Goal: Task Accomplishment & Management: Use online tool/utility

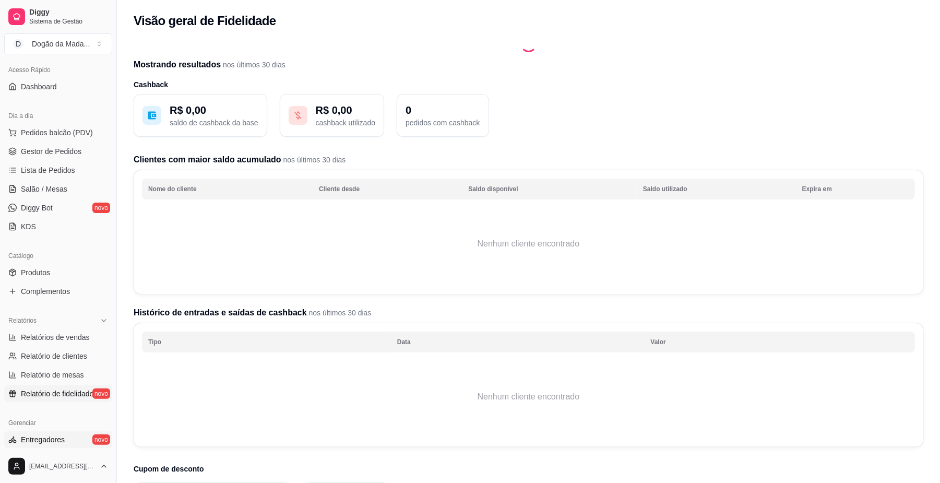
scroll to position [139, 0]
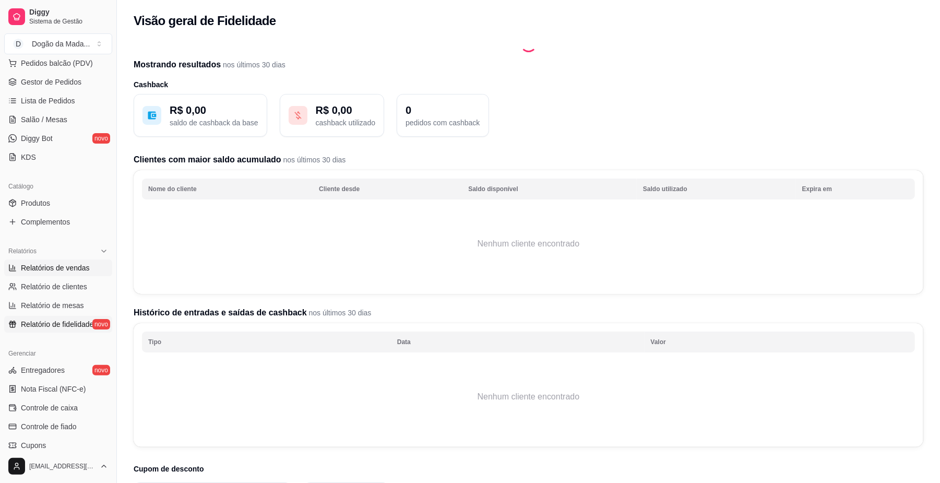
click at [66, 264] on span "Relatórios de vendas" at bounding box center [55, 268] width 69 height 10
select select "ALL"
select select "0"
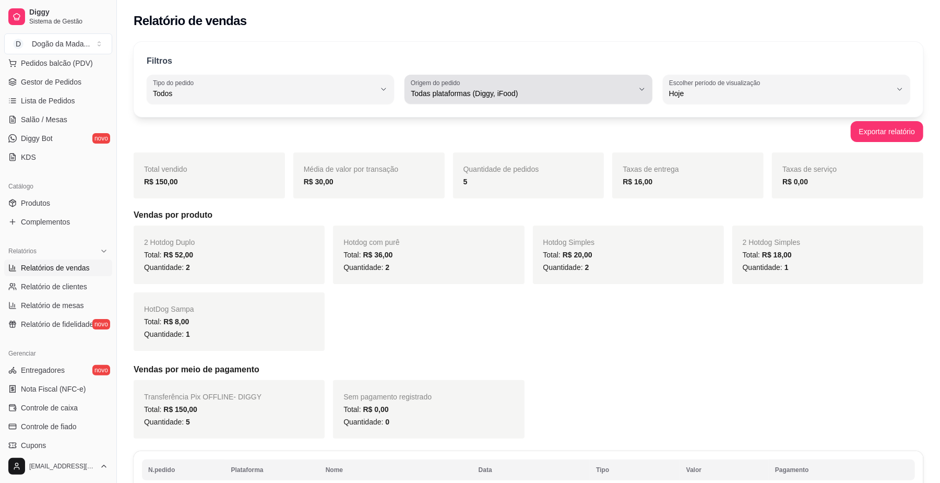
click at [474, 97] on span "Todas plataformas (Diggy, iFood)" at bounding box center [522, 93] width 222 height 10
click at [435, 156] on span "iFood" at bounding box center [523, 153] width 211 height 10
type input "IFOOD"
select select "IFOOD"
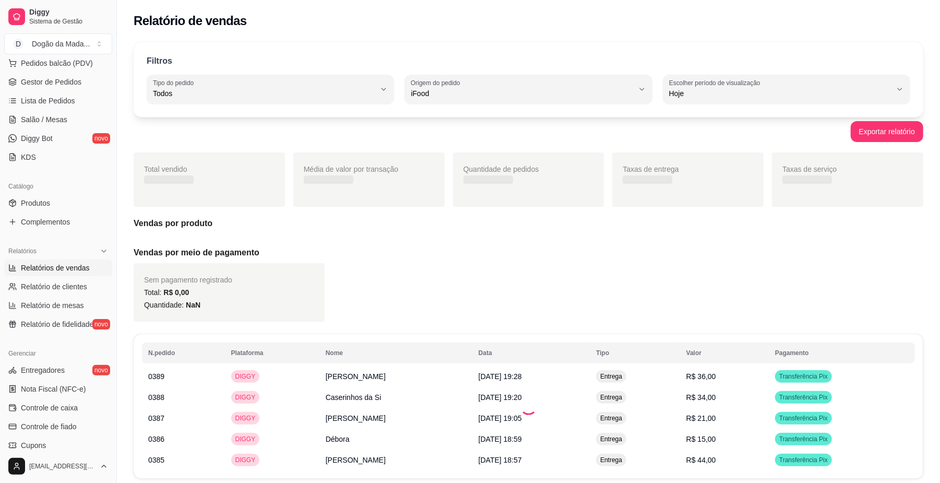
scroll to position [9, 0]
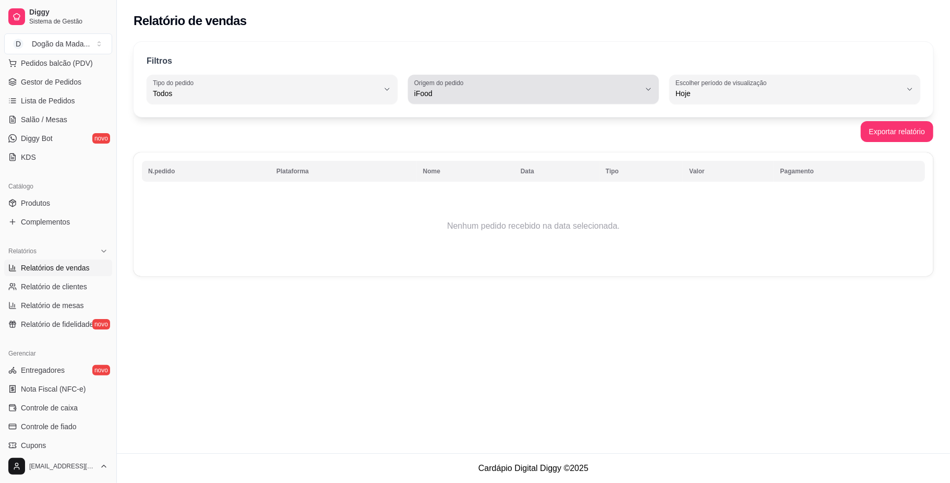
click at [539, 99] on div "iFood" at bounding box center [527, 89] width 226 height 21
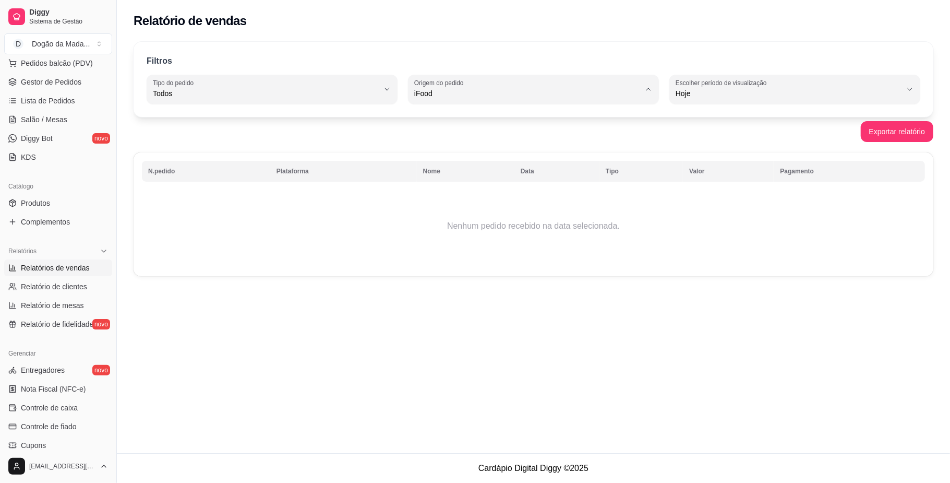
click at [447, 130] on li "Diggy" at bounding box center [534, 135] width 233 height 16
type input "DIGGY"
select select "DIGGY"
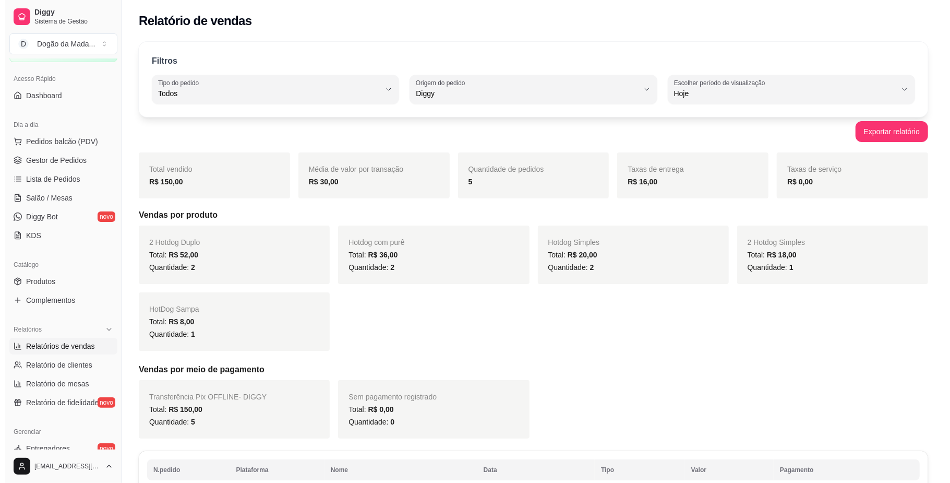
scroll to position [0, 0]
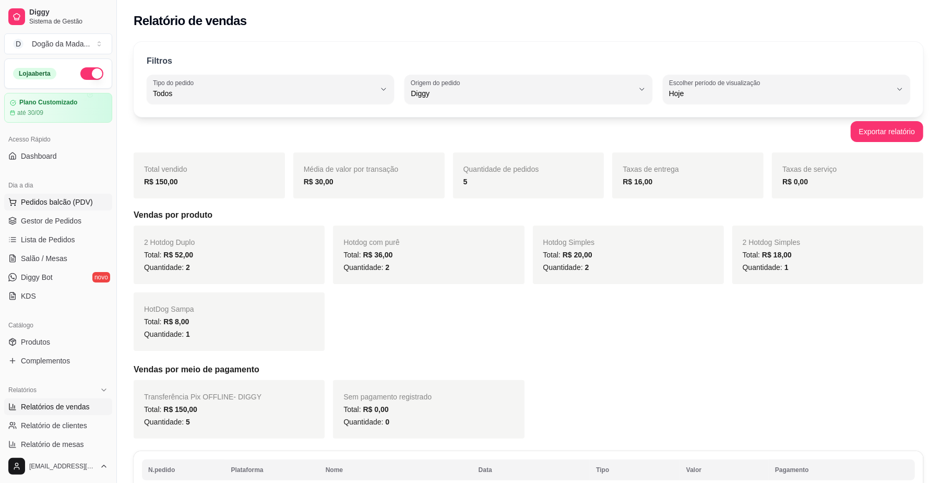
click at [40, 201] on span "Pedidos balcão (PDV)" at bounding box center [57, 202] width 72 height 10
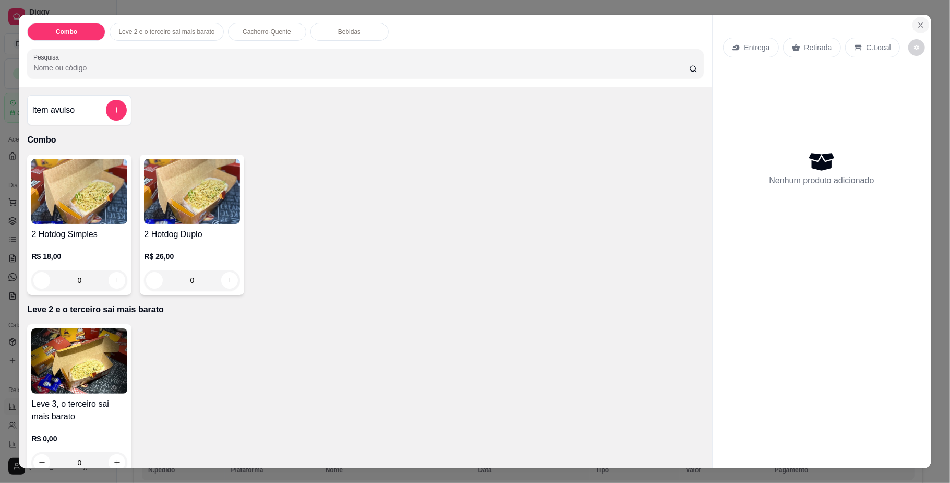
click at [917, 23] on icon "Close" at bounding box center [921, 25] width 8 height 8
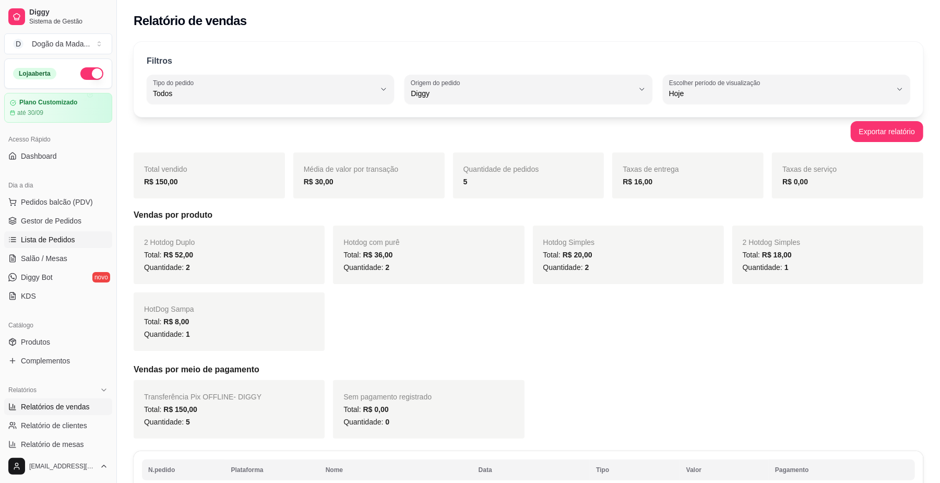
click at [57, 235] on span "Lista de Pedidos" at bounding box center [48, 239] width 54 height 10
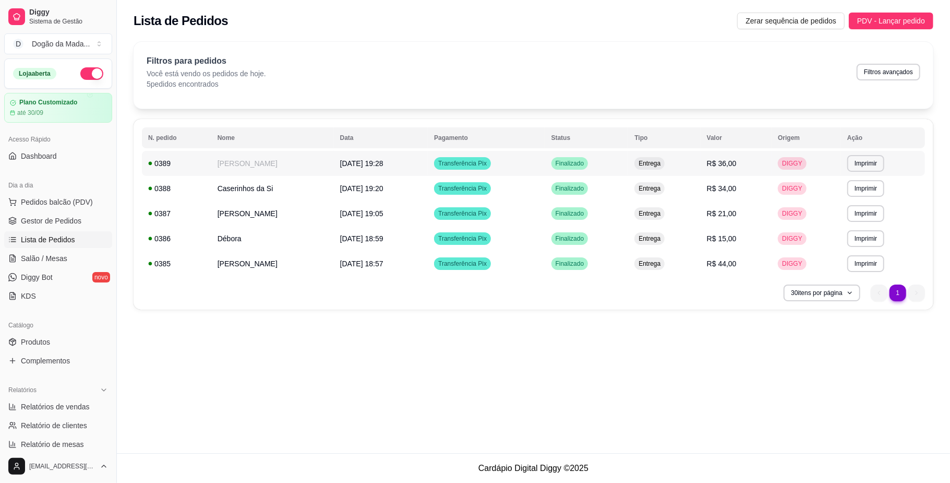
click at [322, 163] on td "[PERSON_NAME]" at bounding box center [272, 163] width 123 height 25
click at [265, 194] on td "Caserinhos da Si" at bounding box center [272, 188] width 123 height 25
click at [278, 213] on td "[PERSON_NAME]" at bounding box center [272, 213] width 123 height 25
click at [262, 221] on td "[PERSON_NAME]" at bounding box center [272, 213] width 123 height 25
click at [267, 236] on td "Débora" at bounding box center [272, 238] width 123 height 25
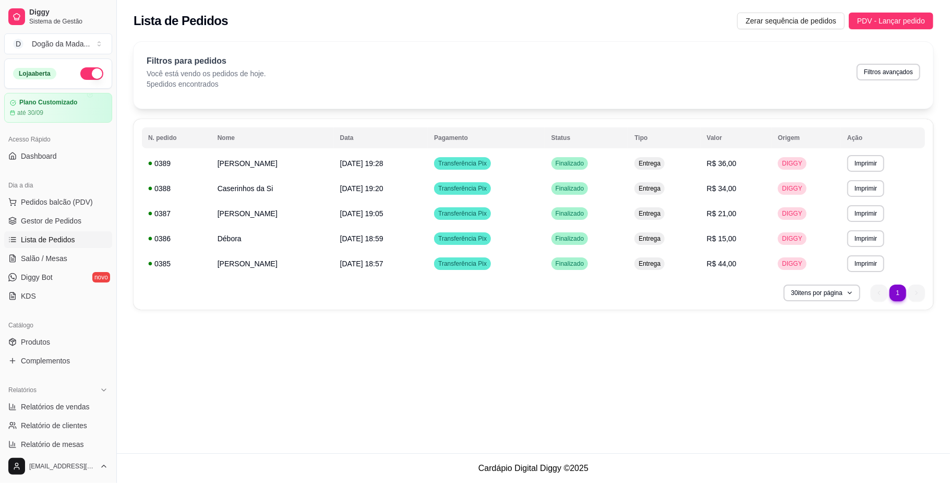
click at [56, 166] on div "Acesso Rápido Dashboard" at bounding box center [58, 148] width 116 height 42
click at [45, 222] on span "Gestor de Pedidos" at bounding box center [51, 221] width 61 height 10
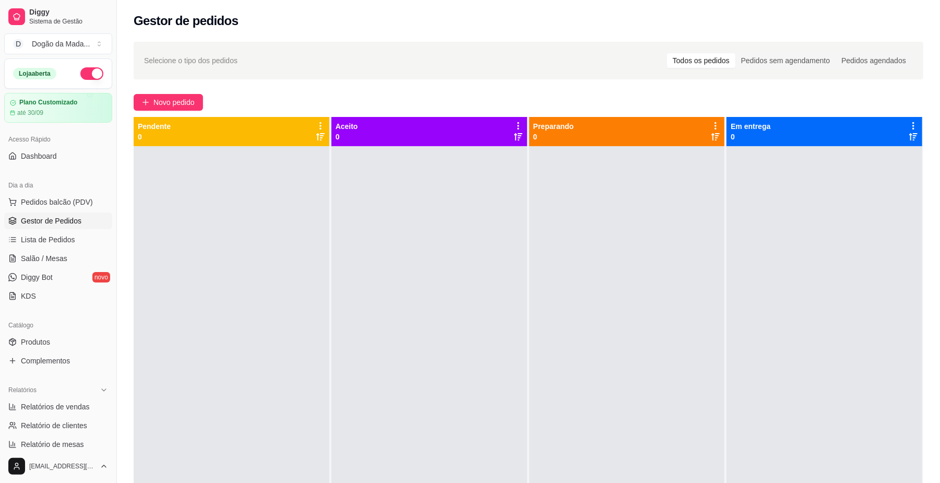
click at [165, 112] on div "Selecione o tipo dos pedidos Todos os pedidos Pedidos sem agendamento Pedidos a…" at bounding box center [528, 323] width 823 height 577
click at [166, 103] on span "Novo pedido" at bounding box center [173, 102] width 41 height 11
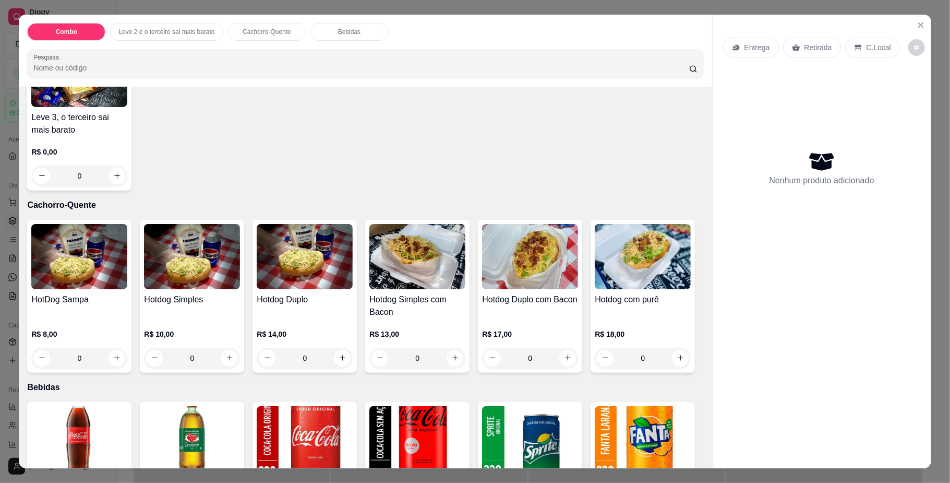
scroll to position [348, 0]
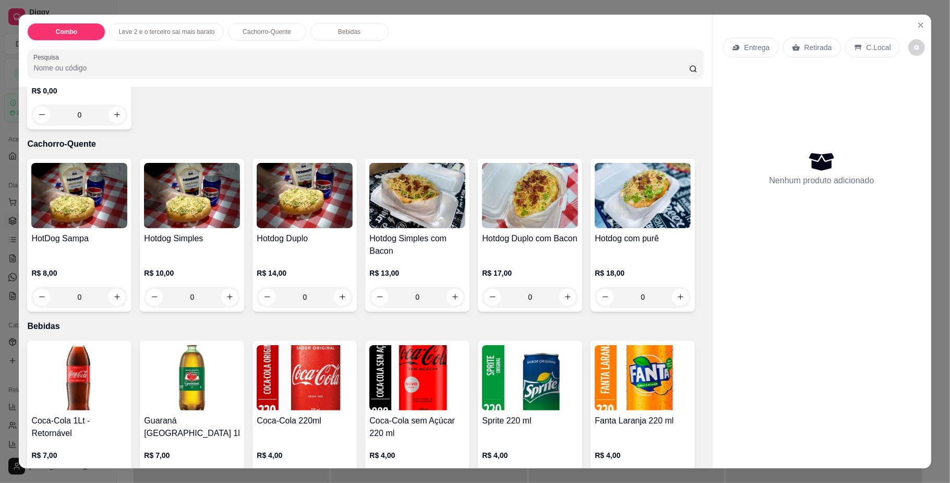
click at [115, 296] on div "0" at bounding box center [79, 297] width 96 height 21
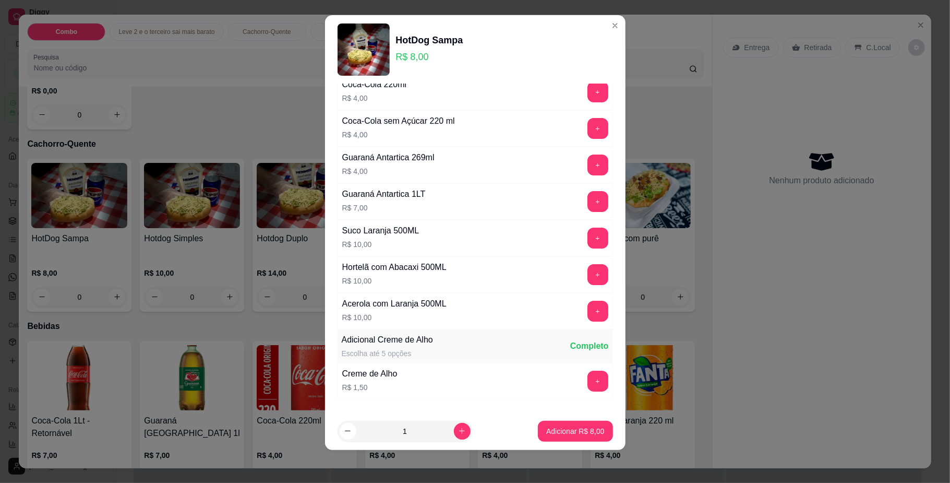
scroll to position [118, 0]
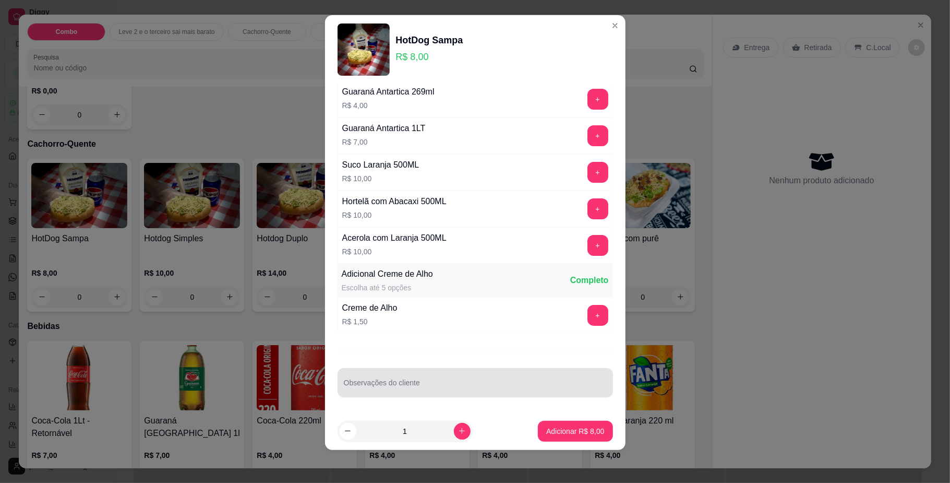
click at [392, 379] on div at bounding box center [475, 382] width 263 height 21
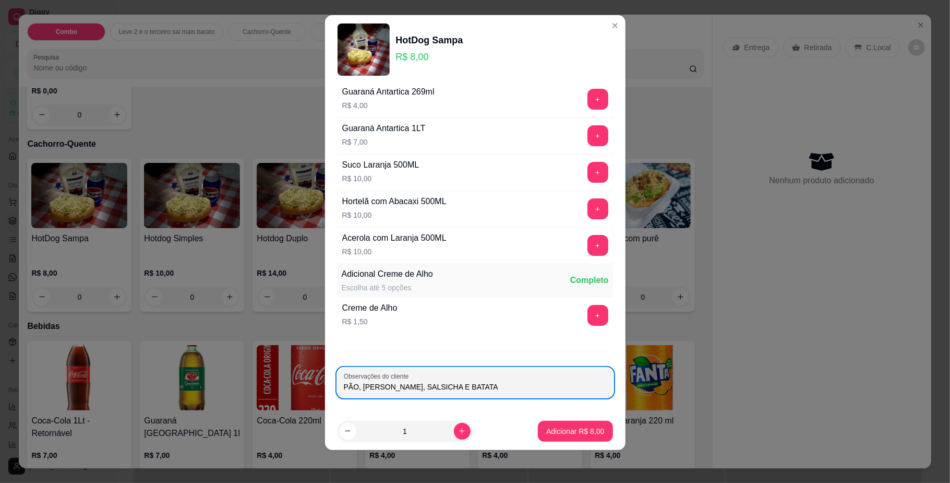
type input "PÃO, [PERSON_NAME], SALSICHA E BATATA"
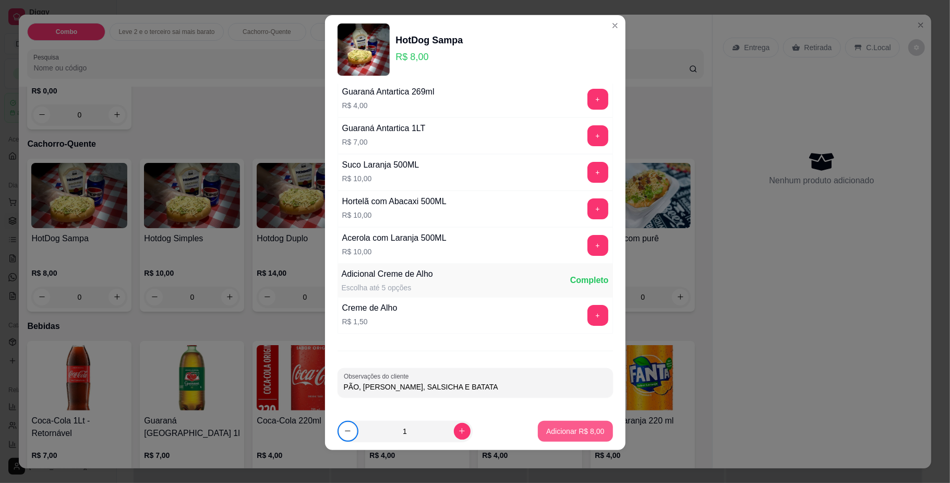
click at [546, 433] on p "Adicionar R$ 8,00" at bounding box center [575, 431] width 58 height 10
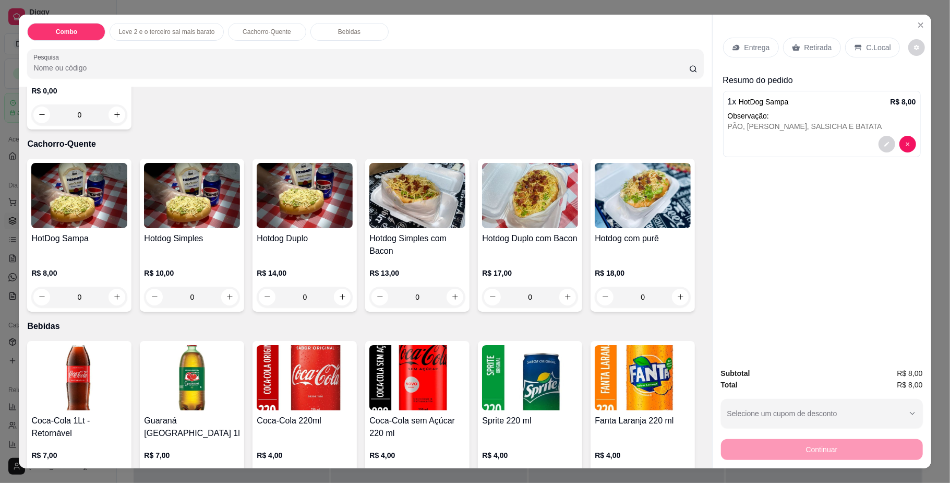
click at [226, 300] on div "0" at bounding box center [192, 297] width 96 height 21
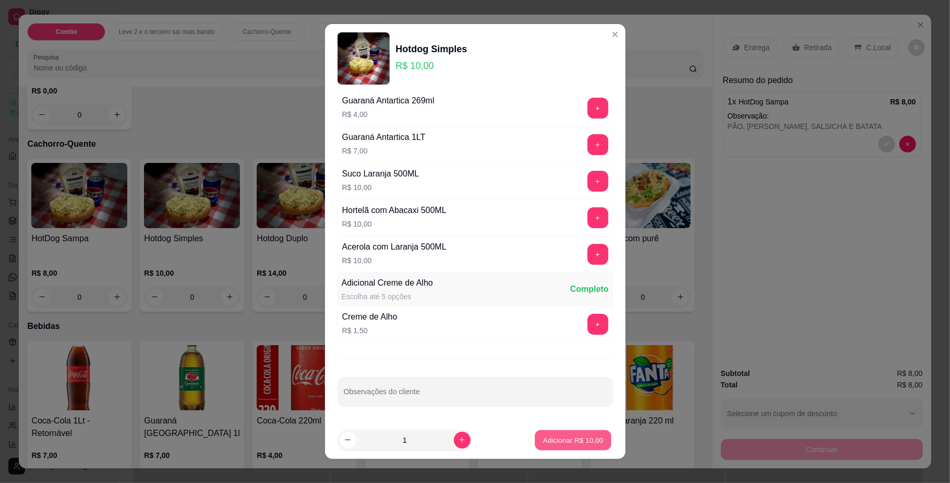
click at [552, 445] on button "Adicionar R$ 10,00" at bounding box center [573, 440] width 77 height 20
type input "1"
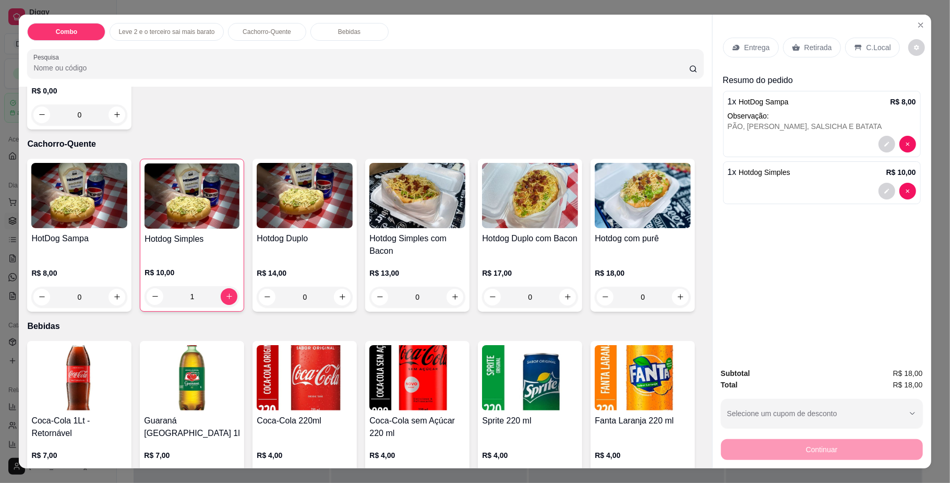
scroll to position [679, 0]
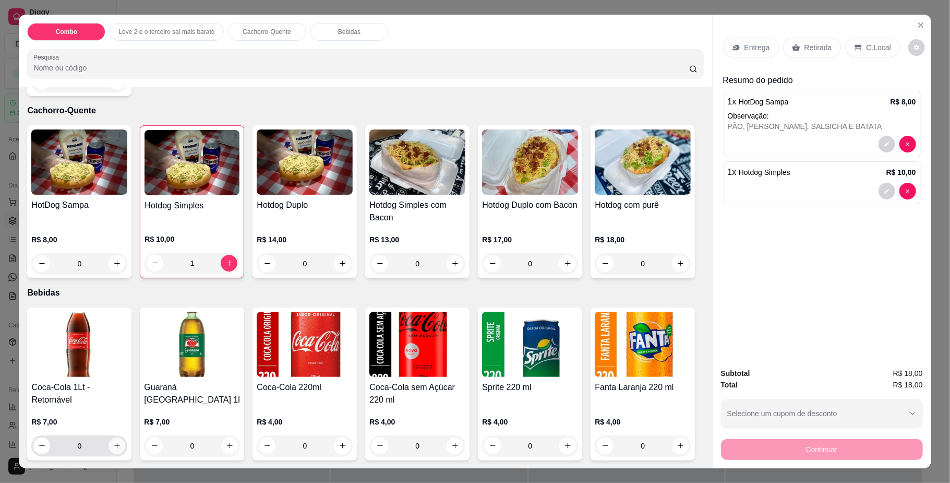
click at [113, 442] on icon "increase-product-quantity" at bounding box center [117, 446] width 8 height 8
type input "1"
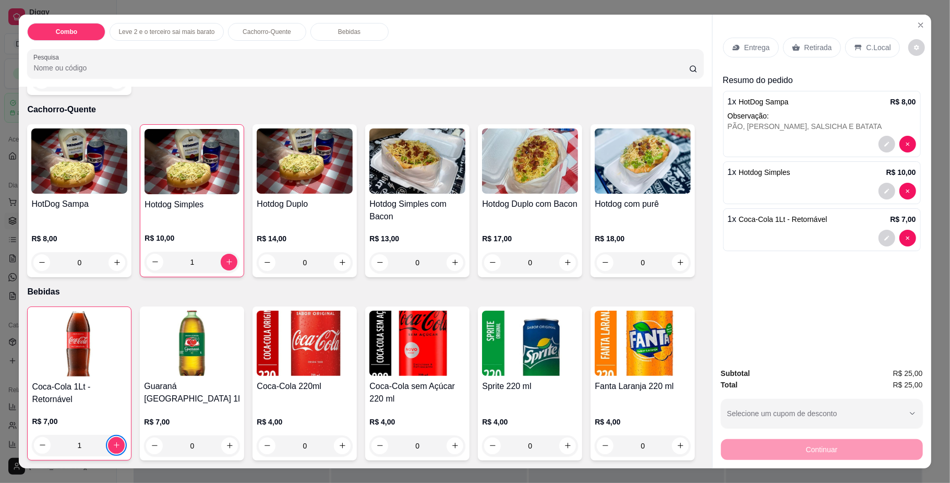
click at [748, 53] on div "Entrega" at bounding box center [751, 48] width 56 height 20
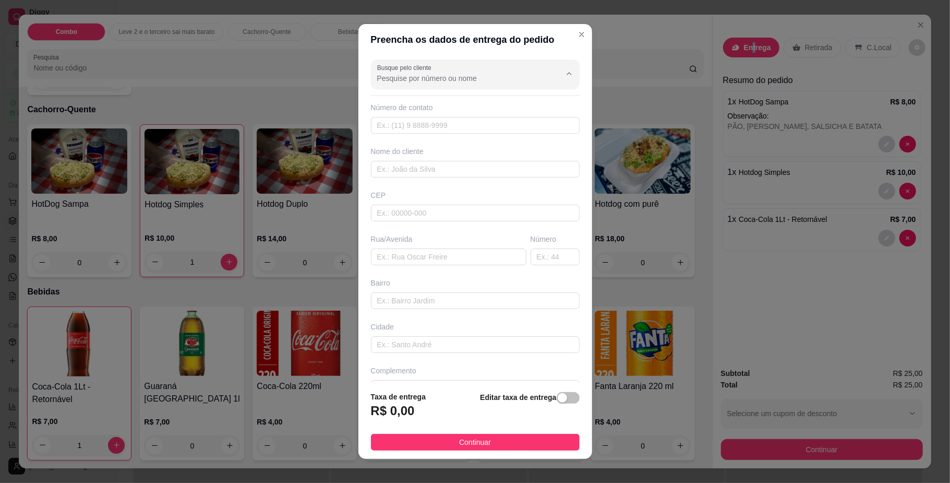
click at [386, 81] on input "Busque pelo cliente" at bounding box center [460, 78] width 167 height 10
click at [383, 99] on span "Kaena" at bounding box center [454, 104] width 161 height 10
type input "Kaena"
type input "67992460052"
type input "Kaena"
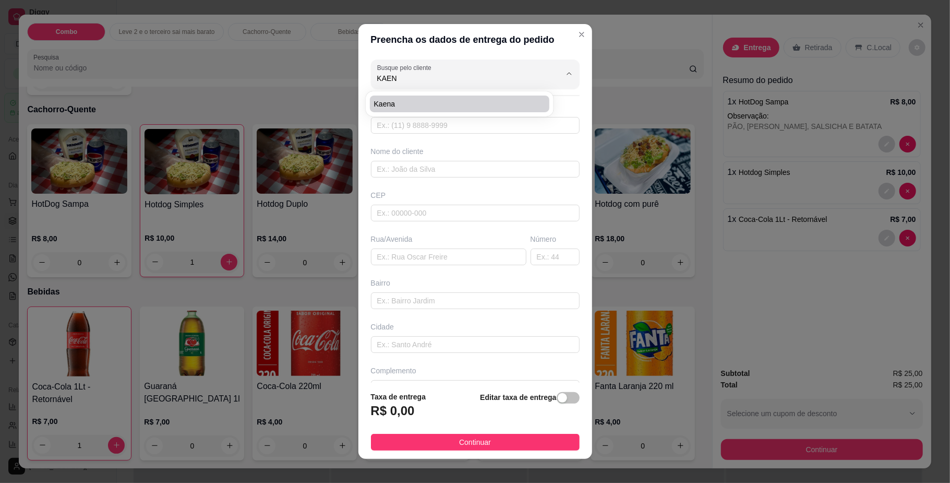
type input "79094140"
type input "[GEOGRAPHIC_DATA]"
type input "657"
type input "[GEOGRAPHIC_DATA]"
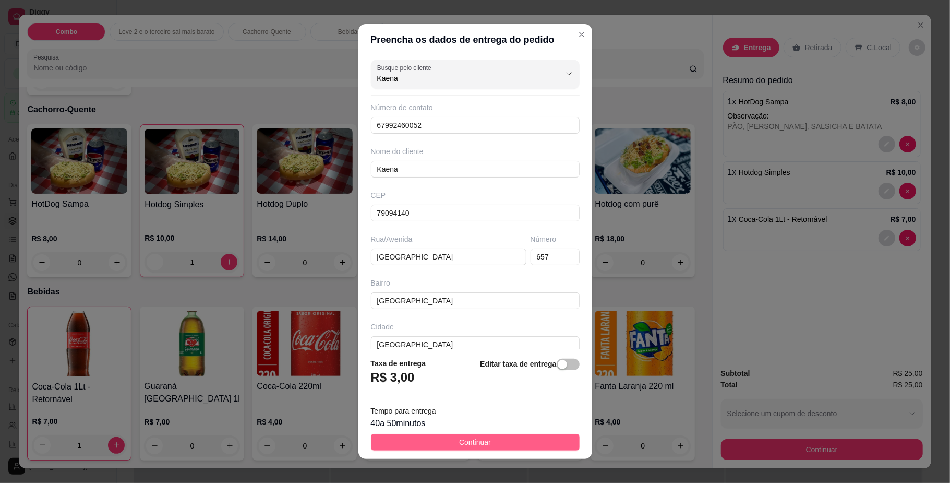
type input "Kaena"
click at [433, 440] on button "Continuar" at bounding box center [475, 442] width 209 height 17
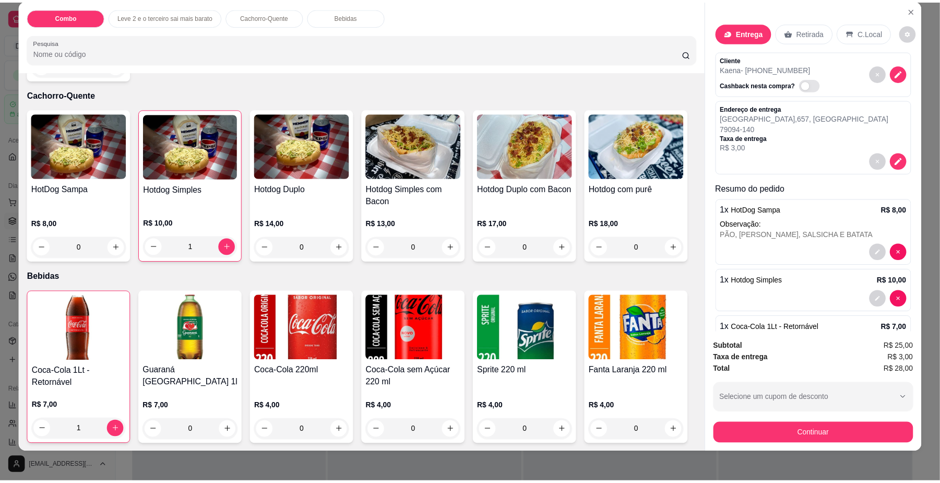
scroll to position [19, 0]
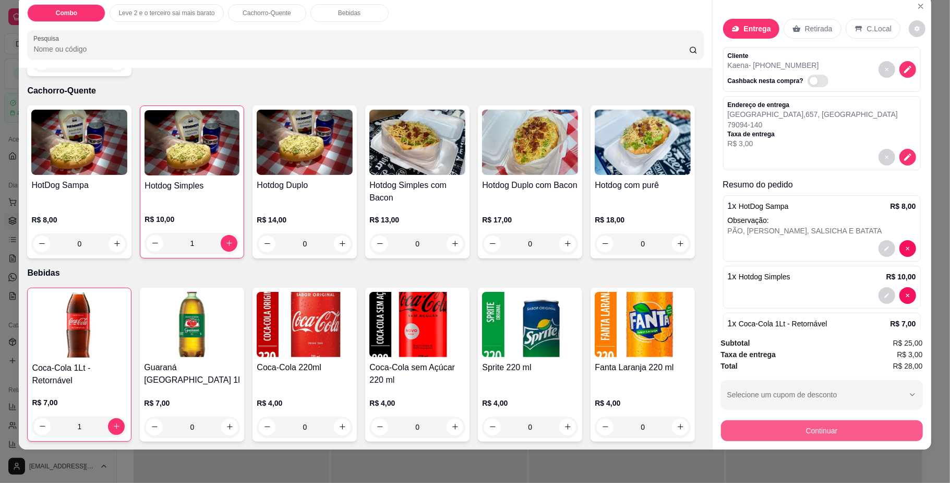
click at [770, 422] on button "Continuar" at bounding box center [822, 430] width 202 height 21
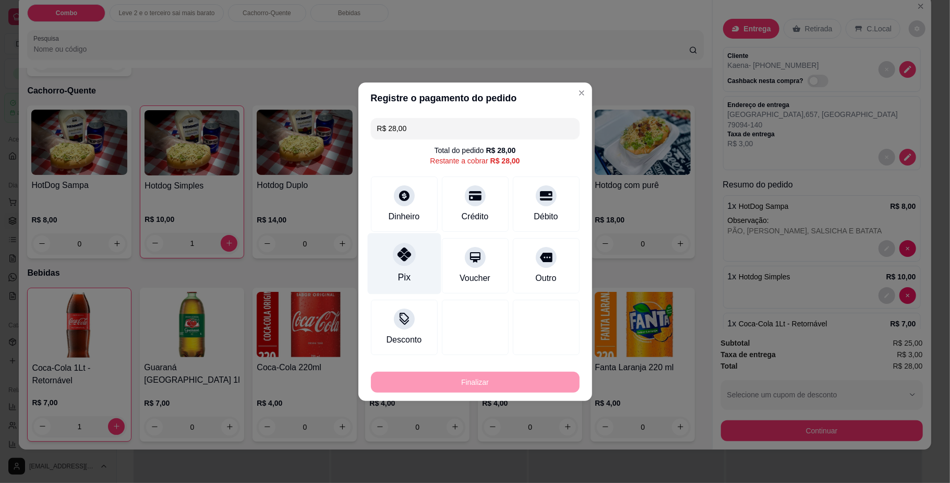
click at [403, 277] on div "Pix" at bounding box center [404, 277] width 13 height 14
type input "R$ 0,00"
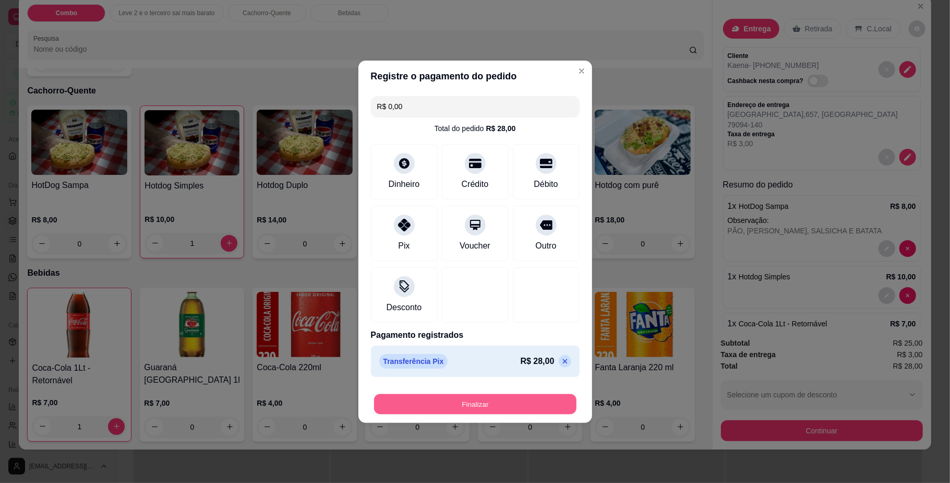
click at [515, 401] on button "Finalizar" at bounding box center [475, 404] width 202 height 20
type input "0"
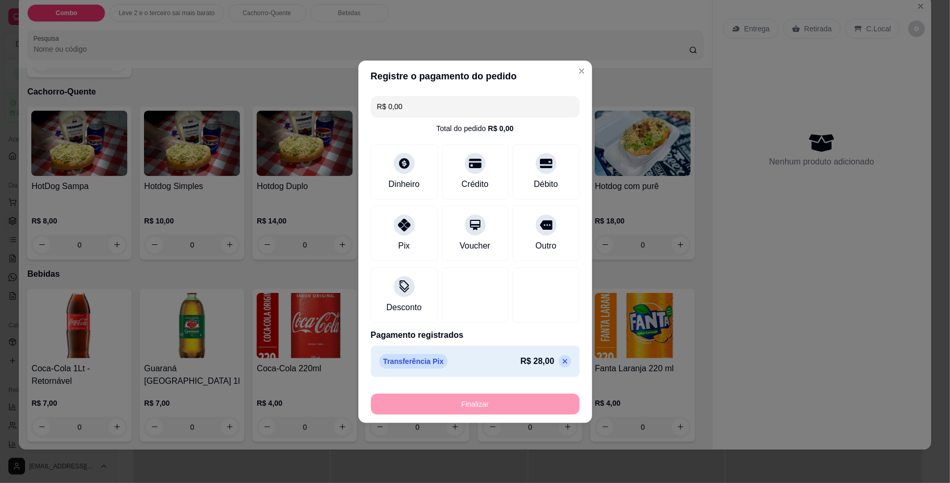
type input "-R$ 28,00"
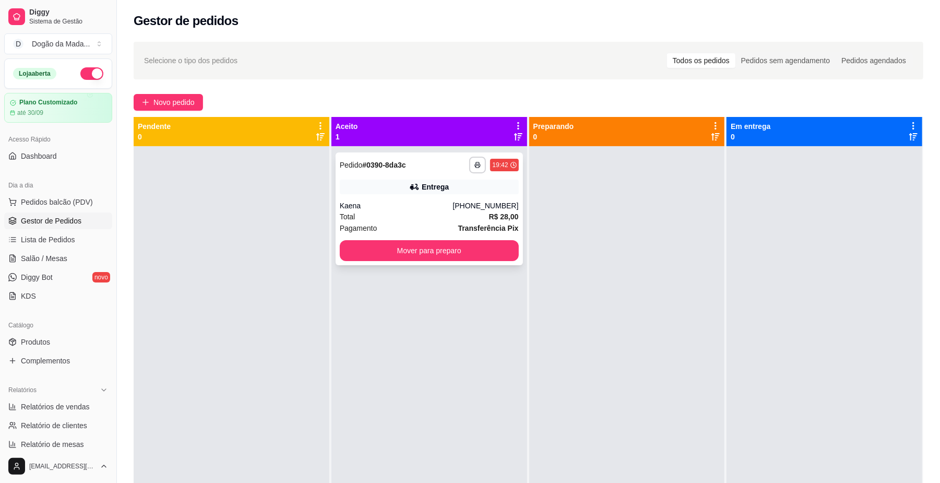
click at [387, 206] on div "Kaena" at bounding box center [396, 205] width 113 height 10
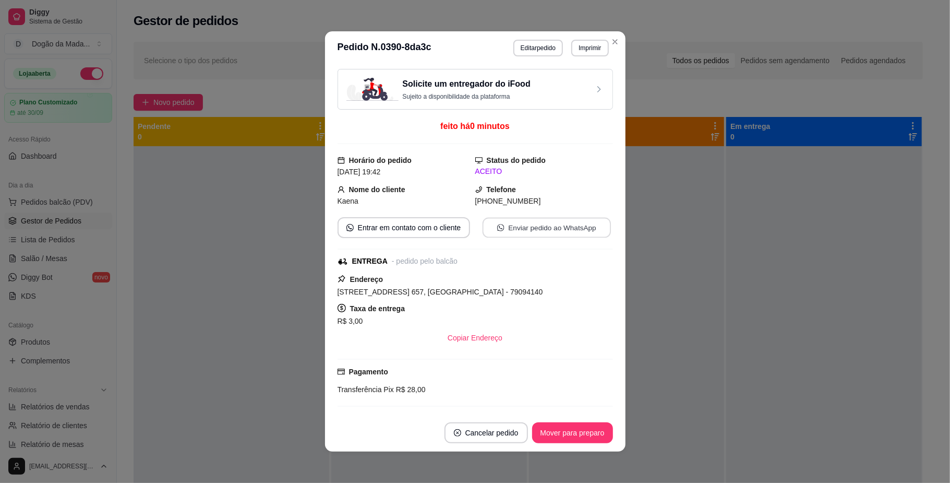
click at [517, 223] on button "Enviar pedido ao WhatsApp" at bounding box center [546, 228] width 128 height 20
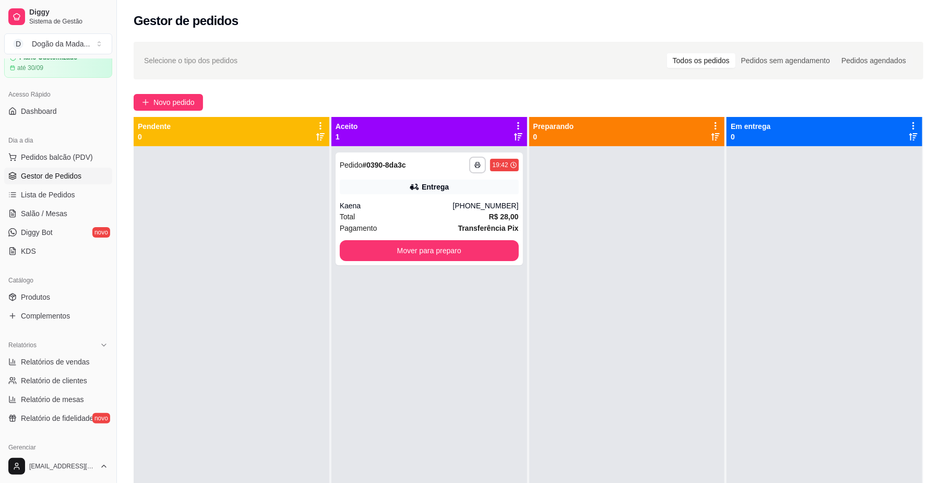
scroll to position [69, 0]
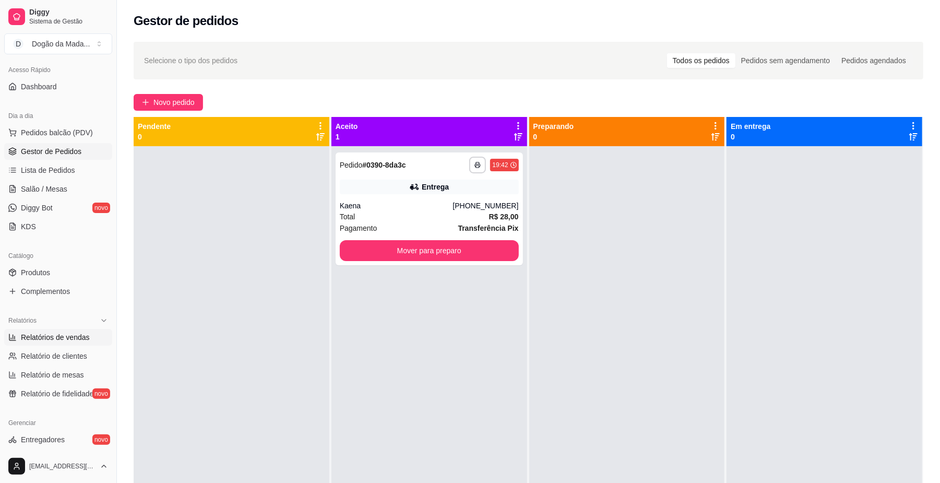
click at [55, 338] on span "Relatórios de vendas" at bounding box center [55, 337] width 69 height 10
select select "ALL"
select select "0"
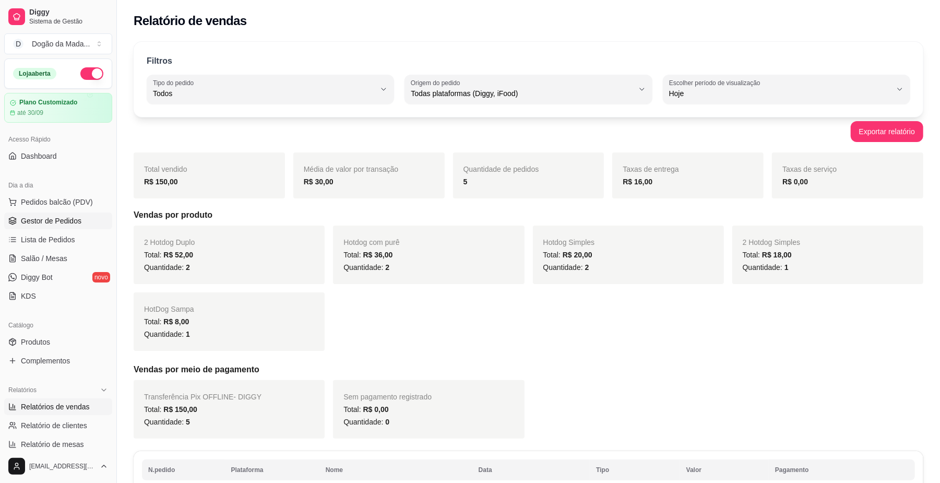
click at [57, 220] on span "Gestor de Pedidos" at bounding box center [51, 221] width 61 height 10
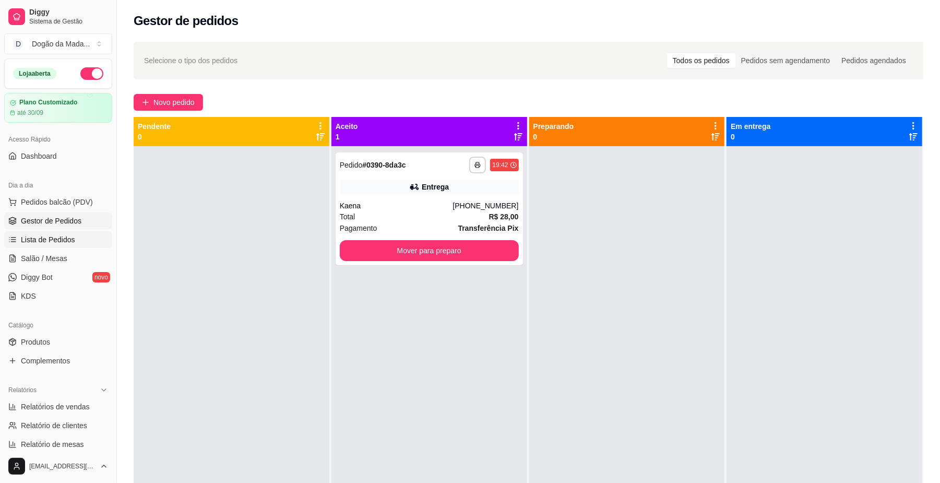
click at [55, 246] on link "Lista de Pedidos" at bounding box center [58, 239] width 108 height 17
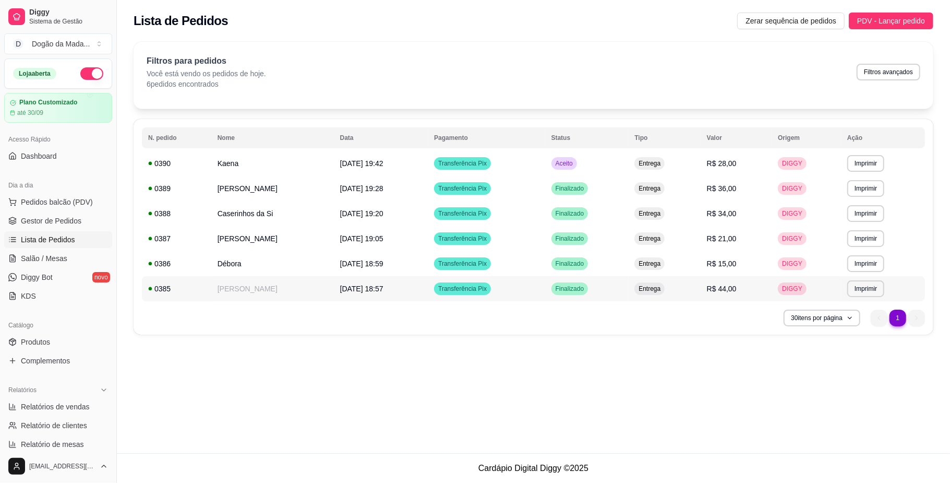
click at [340, 291] on span "[DATE] 18:57" at bounding box center [361, 288] width 43 height 8
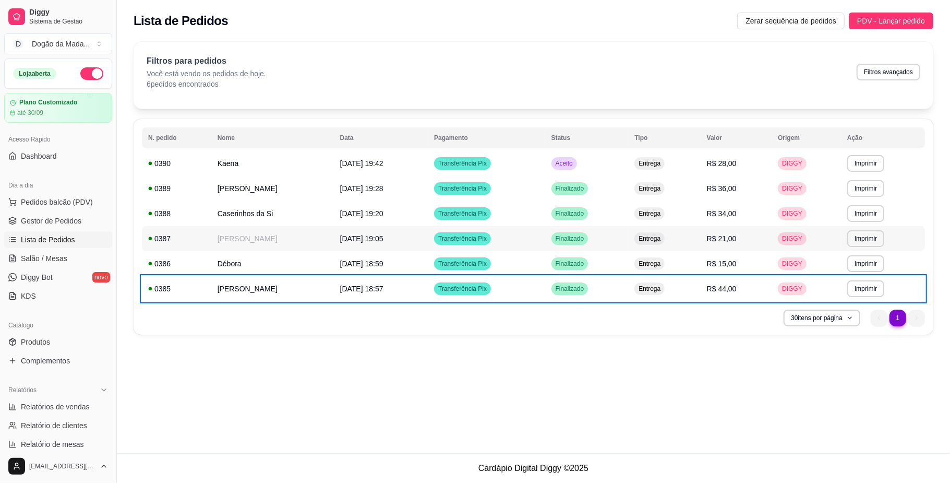
click at [245, 233] on td "[PERSON_NAME]" at bounding box center [272, 238] width 123 height 25
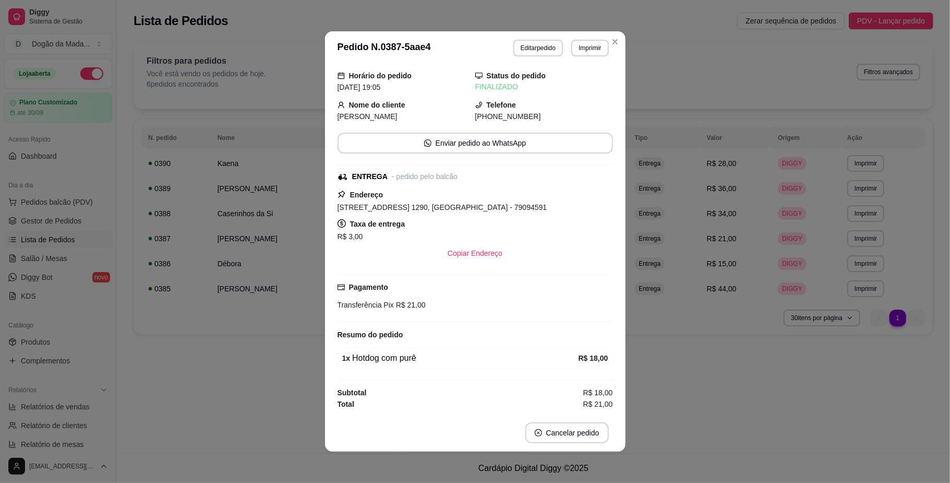
scroll to position [14, 0]
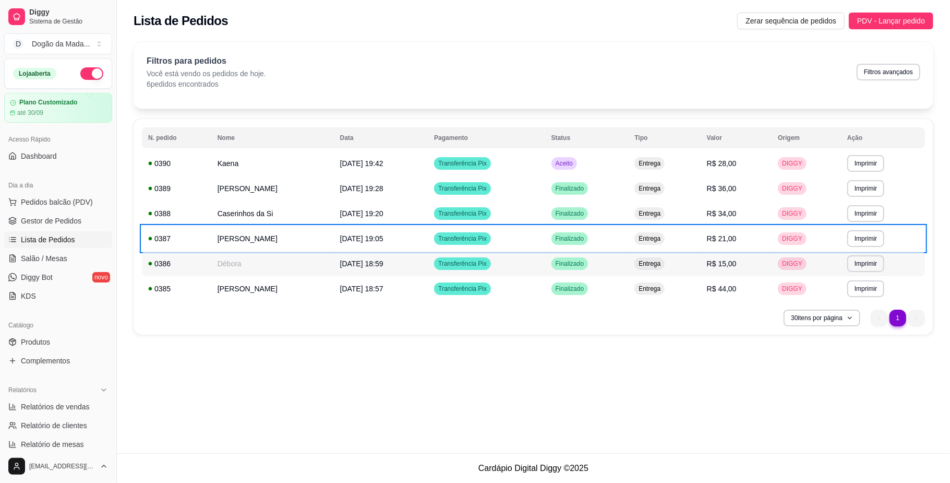
click at [244, 269] on td "Débora" at bounding box center [272, 263] width 123 height 25
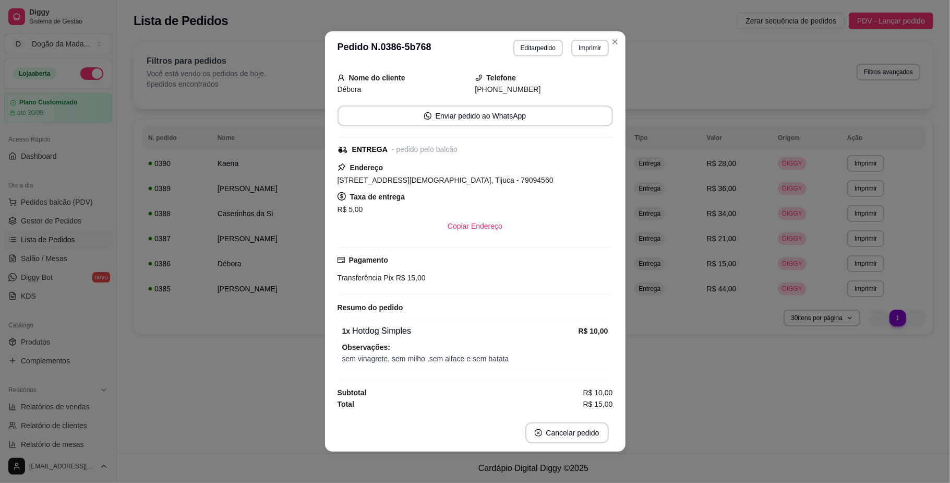
scroll to position [41, 0]
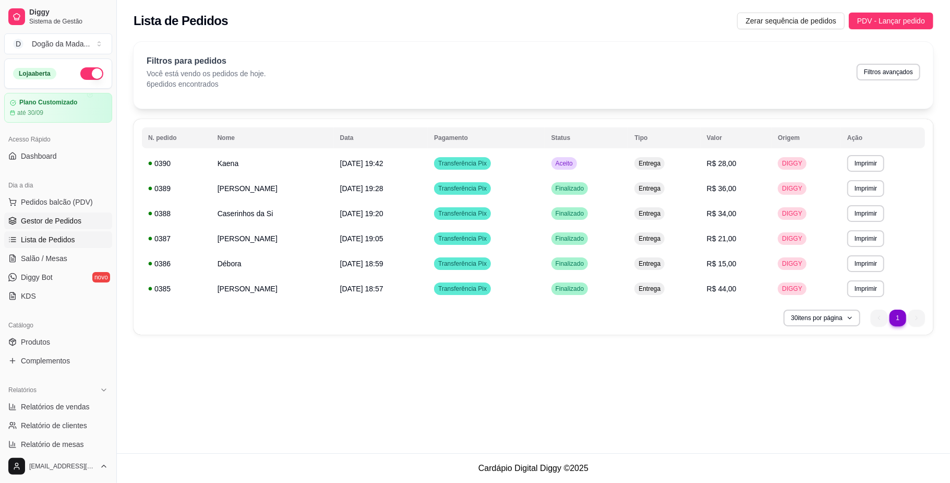
click at [44, 226] on span "Gestor de Pedidos" at bounding box center [51, 221] width 61 height 10
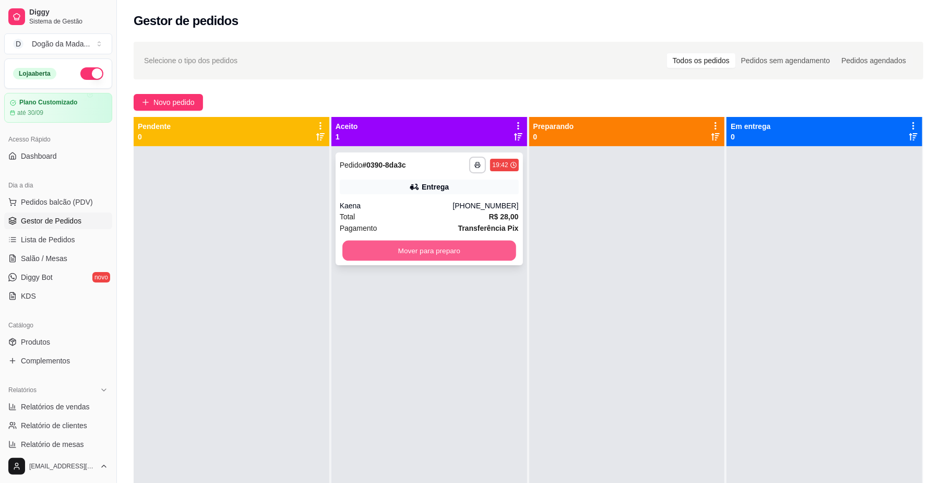
click at [414, 255] on button "Mover para preparo" at bounding box center [428, 251] width 173 height 20
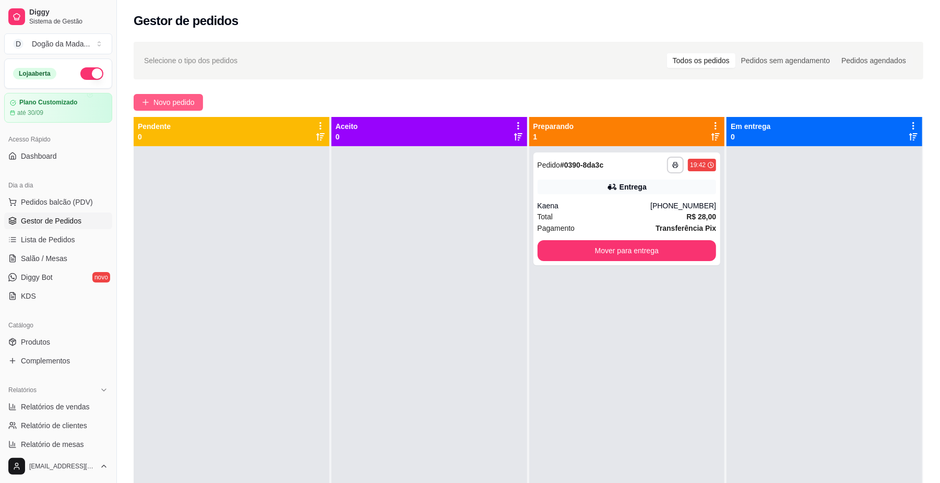
click at [180, 97] on span "Novo pedido" at bounding box center [173, 102] width 41 height 11
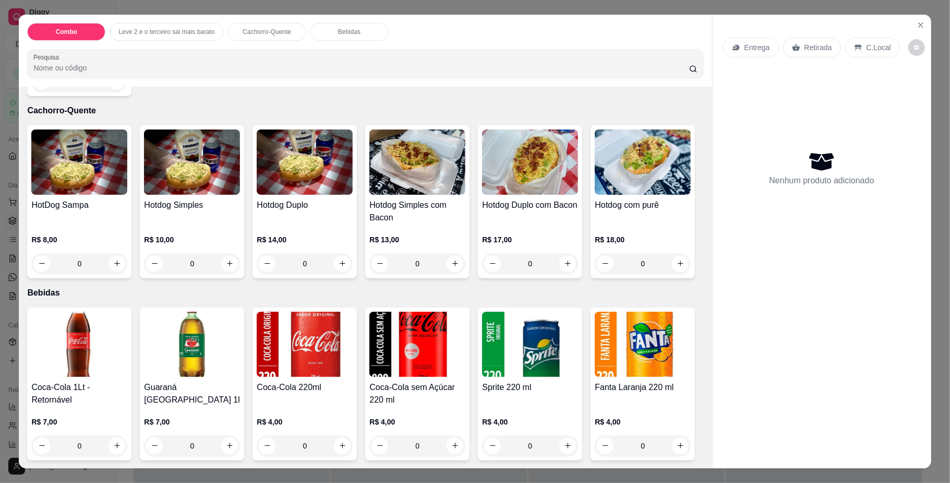
scroll to position [487, 0]
click at [595, 274] on div "0" at bounding box center [643, 263] width 96 height 21
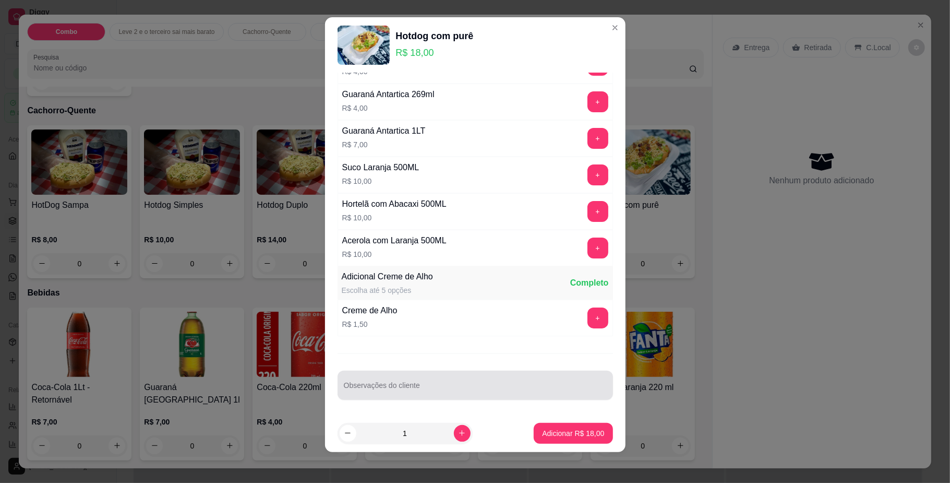
scroll to position [9, 0]
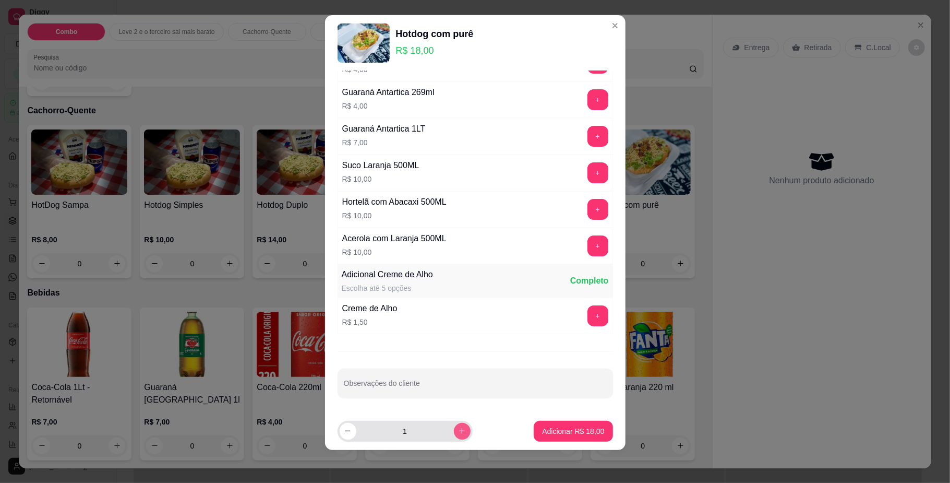
click at [458, 429] on icon "increase-product-quantity" at bounding box center [462, 431] width 8 height 8
click at [350, 430] on div "3" at bounding box center [405, 431] width 131 height 21
click at [344, 430] on icon "decrease-product-quantity" at bounding box center [348, 431] width 8 height 8
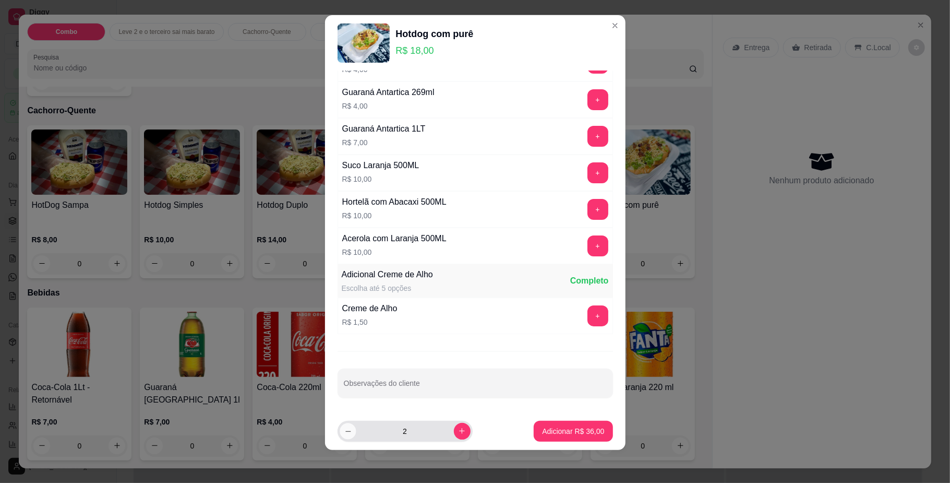
type input "1"
click at [376, 388] on input "Observações do cliente" at bounding box center [475, 387] width 263 height 10
type input "SOMENTE COM 1 SALSICHA"
click at [543, 426] on p "Adicionar R$ 18,00" at bounding box center [573, 431] width 61 height 10
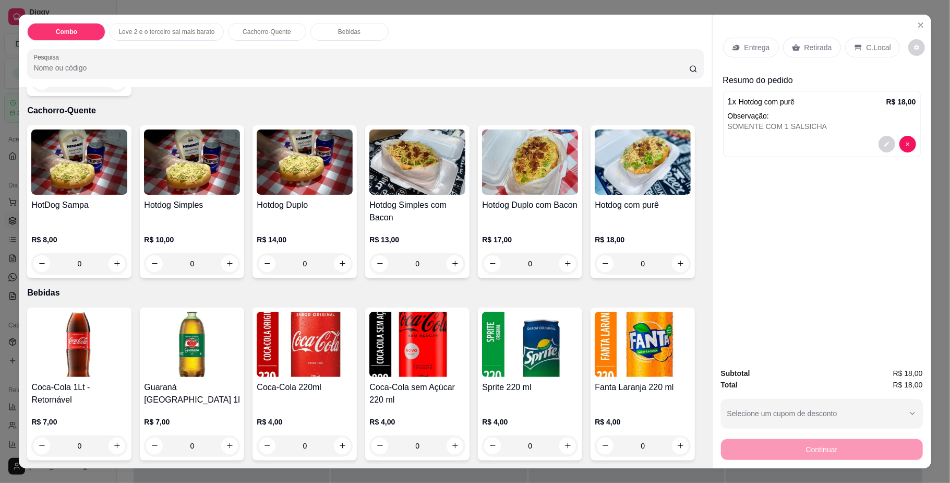
click at [595, 274] on div "0" at bounding box center [643, 263] width 96 height 21
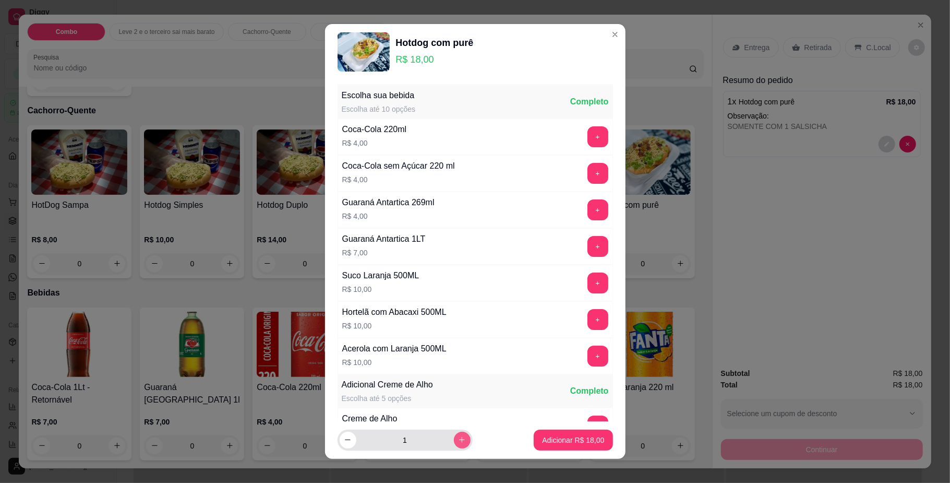
click at [454, 440] on button "increase-product-quantity" at bounding box center [462, 440] width 17 height 17
type input "2"
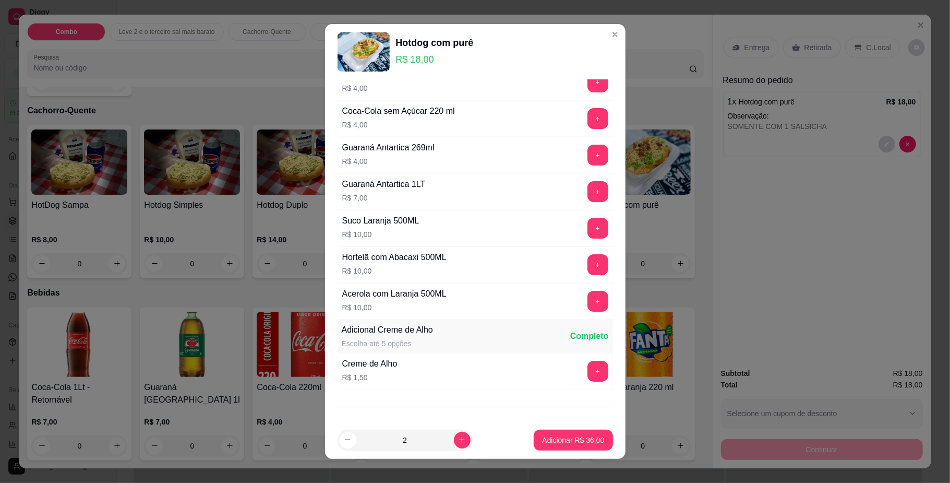
scroll to position [105, 0]
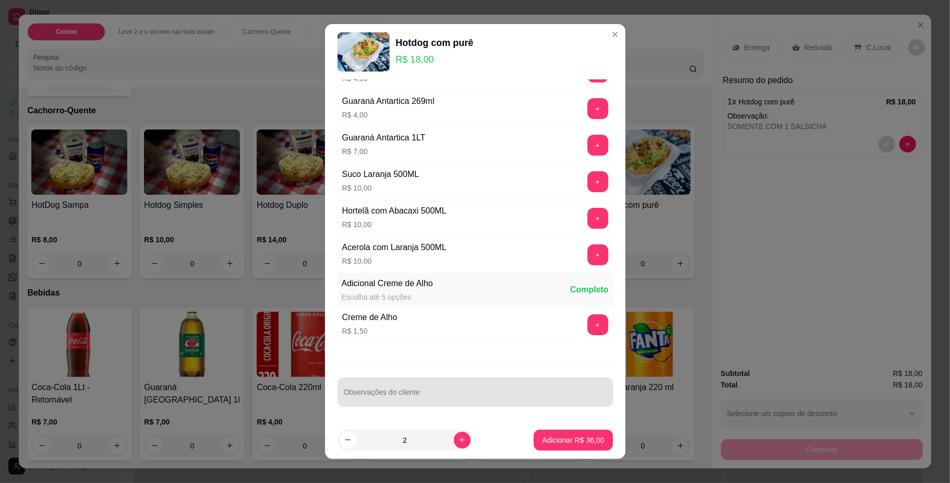
click at [415, 385] on div at bounding box center [475, 392] width 263 height 21
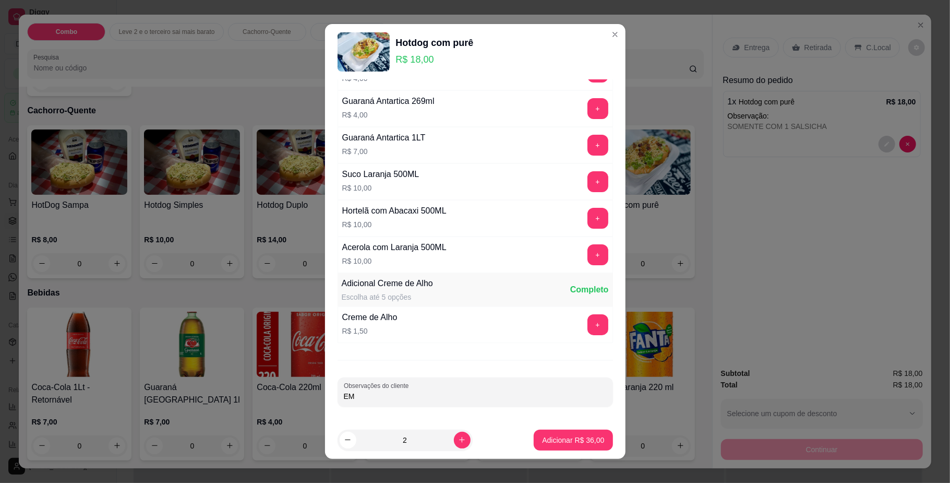
type input "E"
type input "BEM MOLHADO O PAO"
click at [559, 444] on p "Adicionar R$ 36,00" at bounding box center [573, 440] width 62 height 10
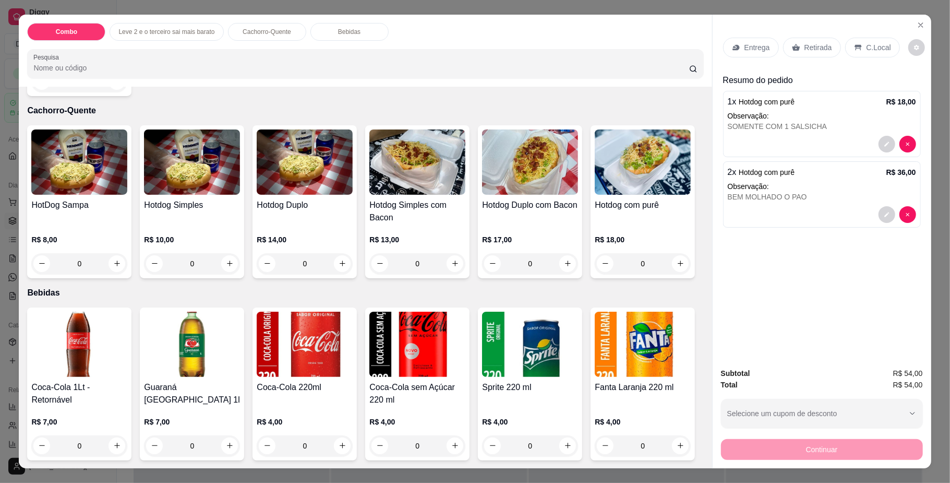
scroll to position [626, 0]
click at [113, 442] on icon "increase-product-quantity" at bounding box center [117, 446] width 8 height 8
type input "1"
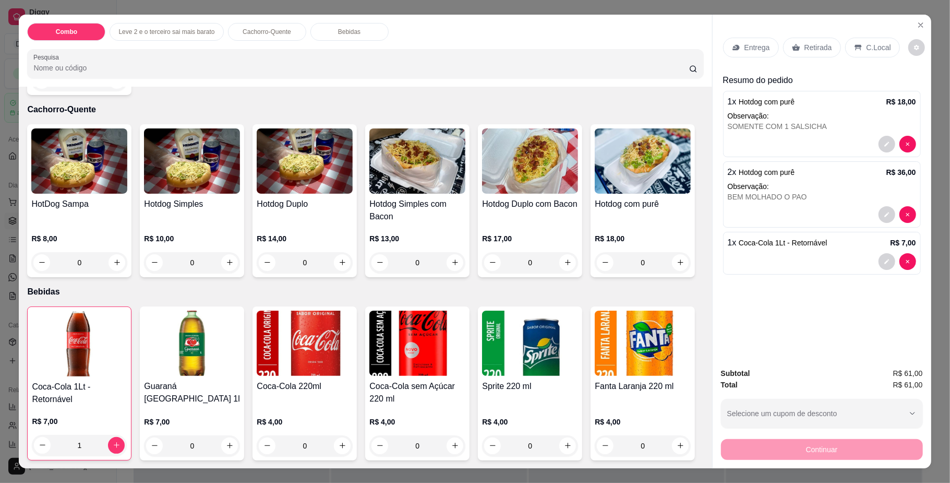
click at [745, 47] on p "Entrega" at bounding box center [758, 47] width 26 height 10
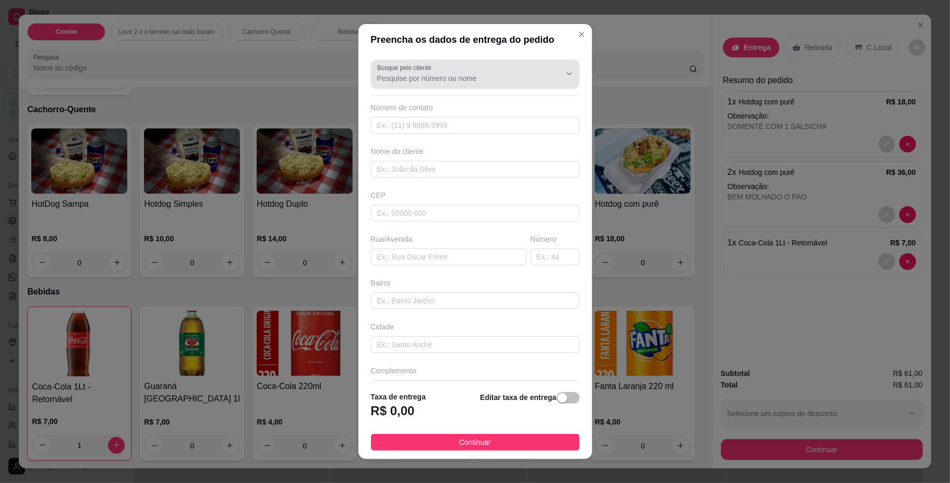
click at [403, 76] on input "Busque pelo cliente" at bounding box center [460, 78] width 167 height 10
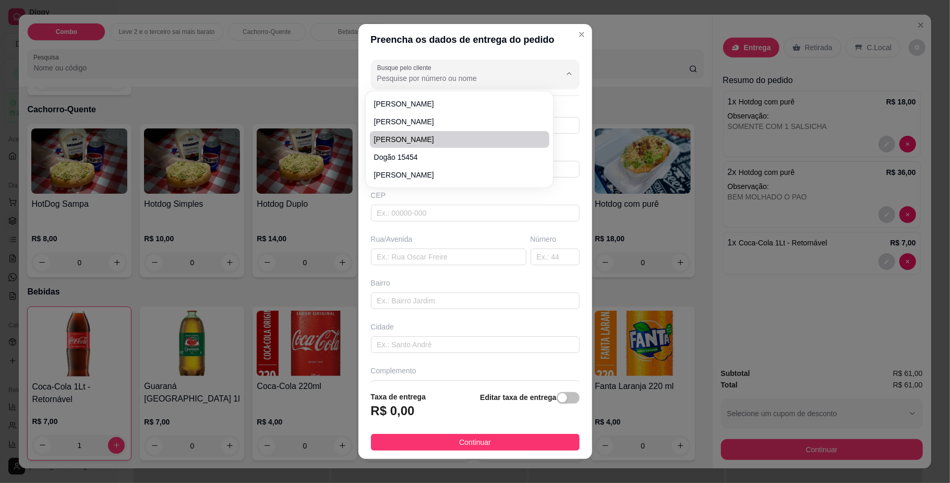
click at [395, 134] on span "[PERSON_NAME]" at bounding box center [454, 139] width 161 height 10
type input "[PERSON_NAME]"
type input "67996327171"
type input "[PERSON_NAME]"
type input "79076060"
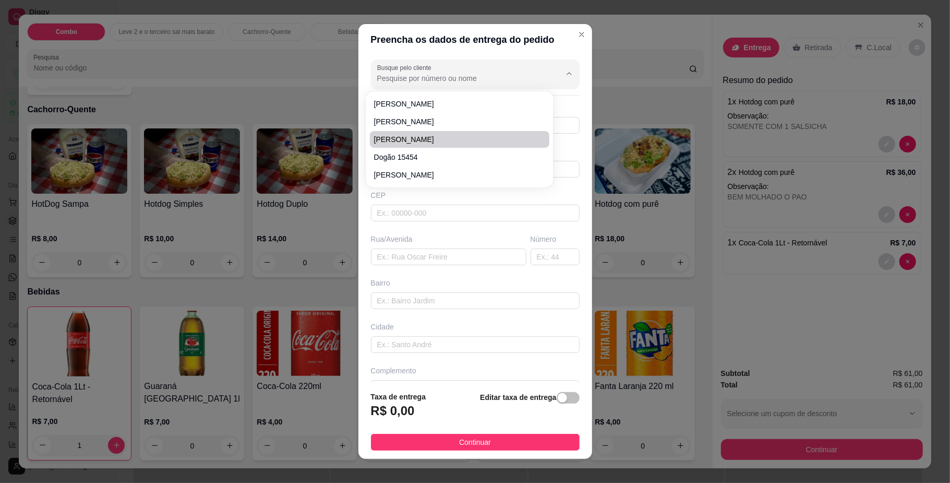
type input "Rua Tremembé"
type input "57"
type input "Jardim Centenário"
type input "[GEOGRAPHIC_DATA]"
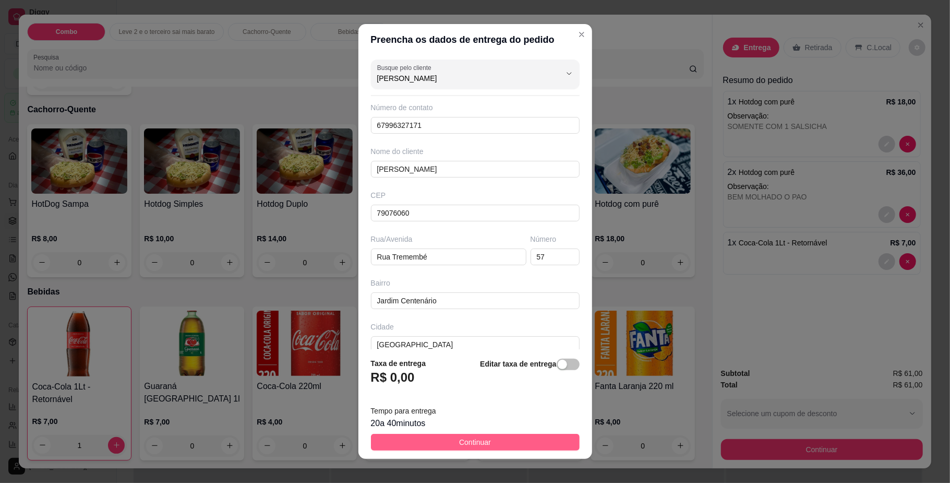
click at [425, 444] on button "Continuar" at bounding box center [475, 442] width 209 height 17
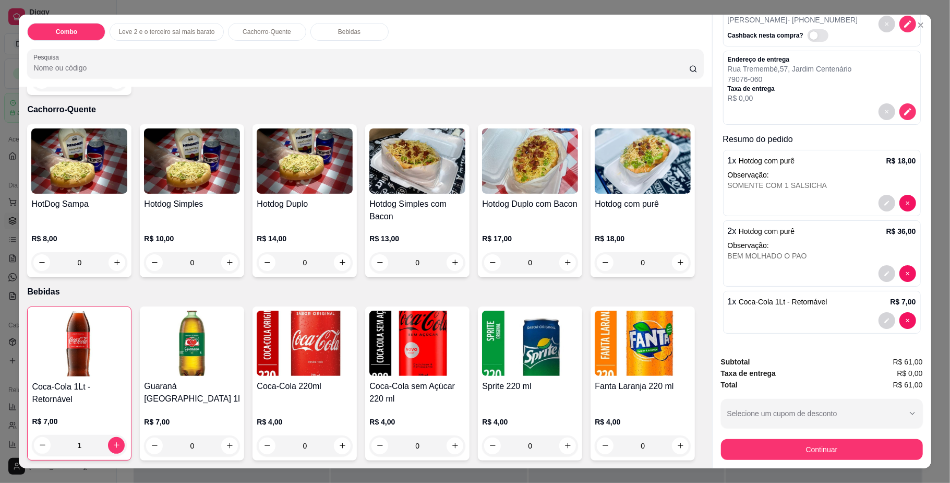
scroll to position [76, 0]
click at [787, 455] on button "Continuar" at bounding box center [822, 449] width 202 height 21
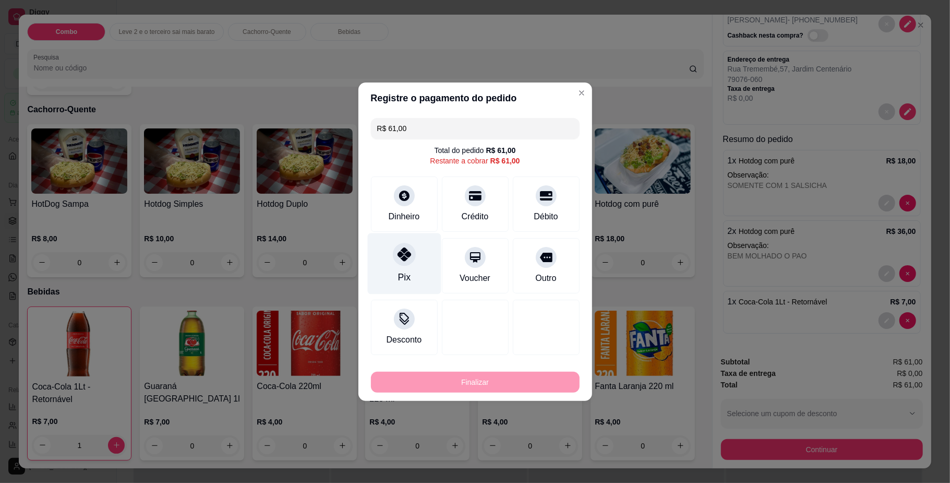
click at [397, 259] on icon at bounding box center [404, 254] width 14 height 14
type input "R$ 0,00"
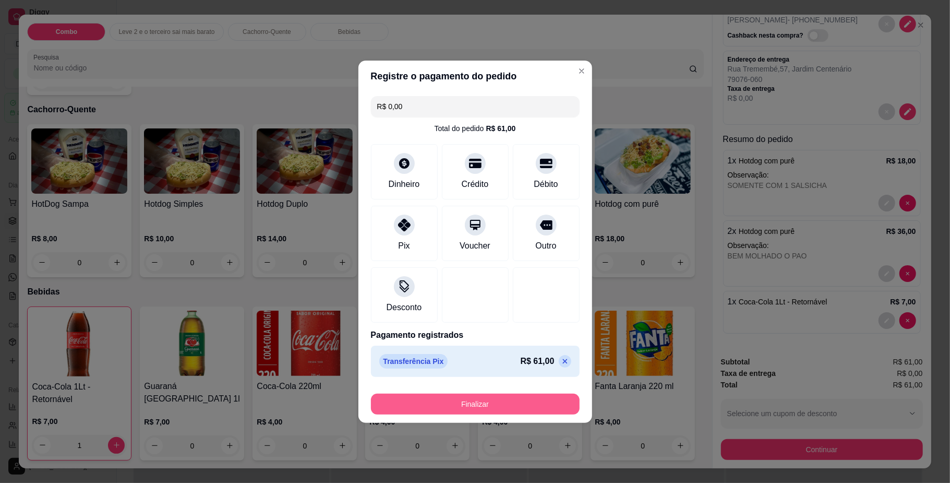
click at [448, 399] on button "Finalizar" at bounding box center [475, 404] width 209 height 21
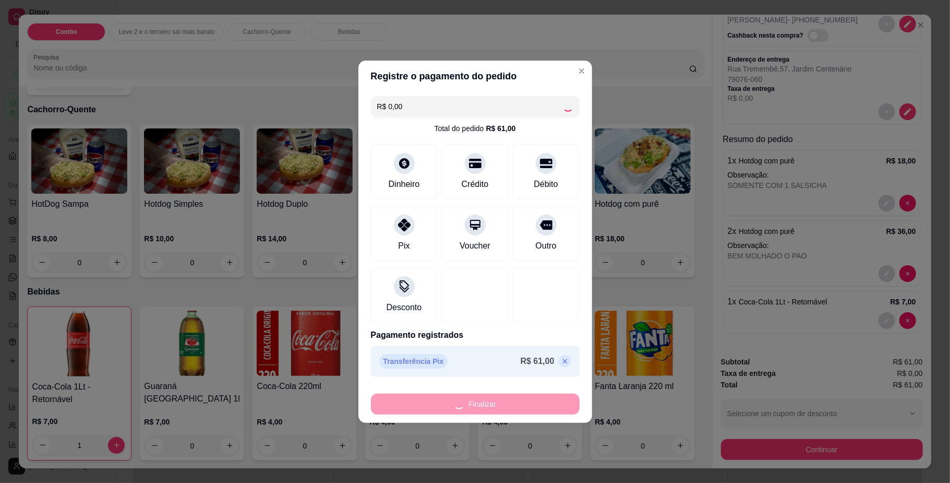
type input "0"
type input "-R$ 61,00"
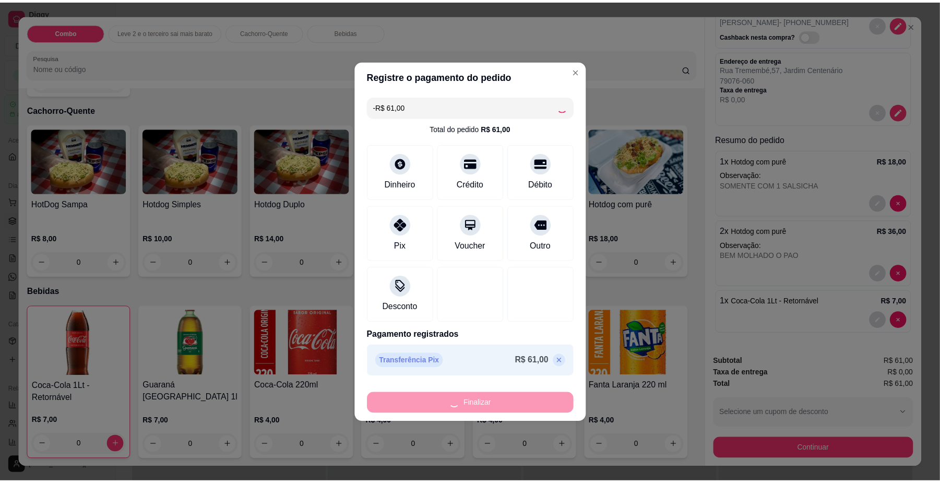
scroll to position [0, 0]
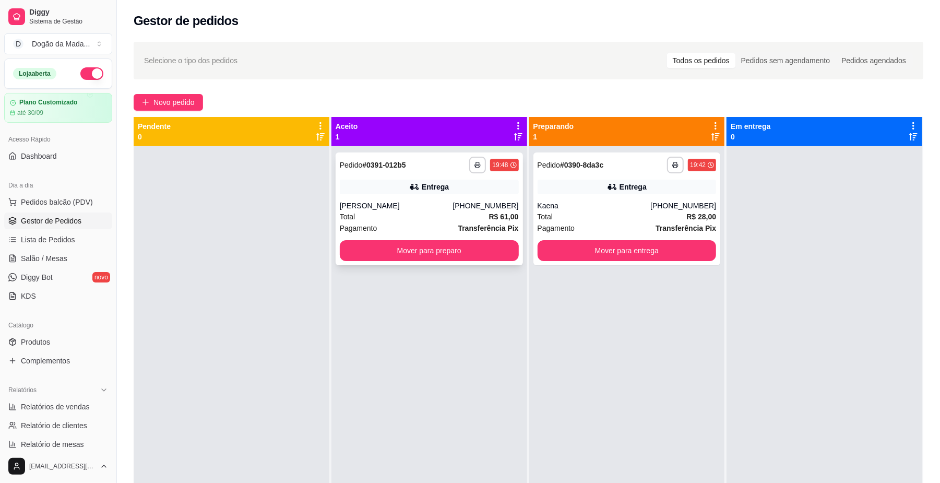
click at [443, 220] on div "Total R$ 61,00" at bounding box center [429, 216] width 179 height 11
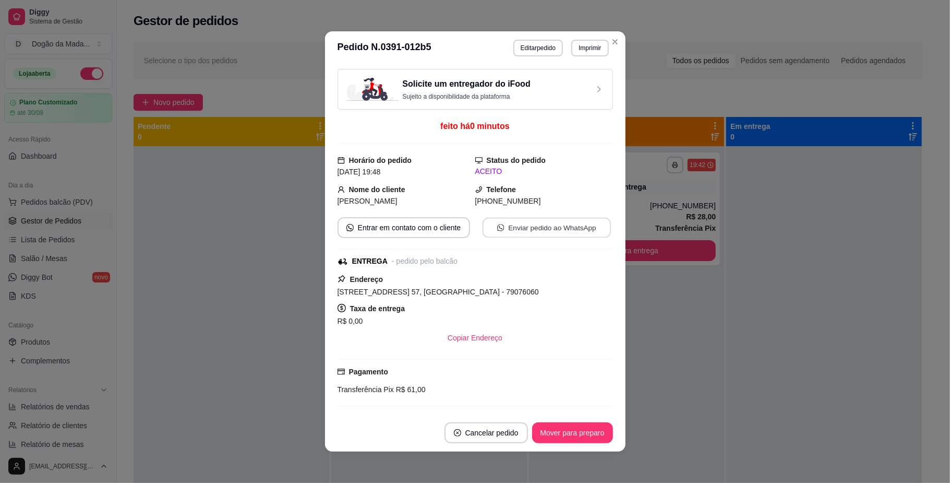
click at [519, 229] on button "Enviar pedido ao WhatsApp" at bounding box center [546, 228] width 128 height 20
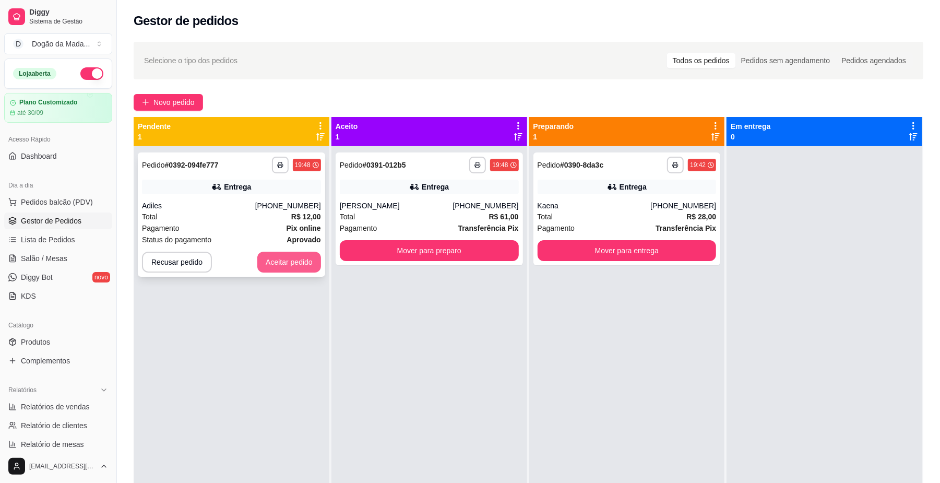
click at [289, 253] on button "Aceitar pedido" at bounding box center [289, 262] width 64 height 21
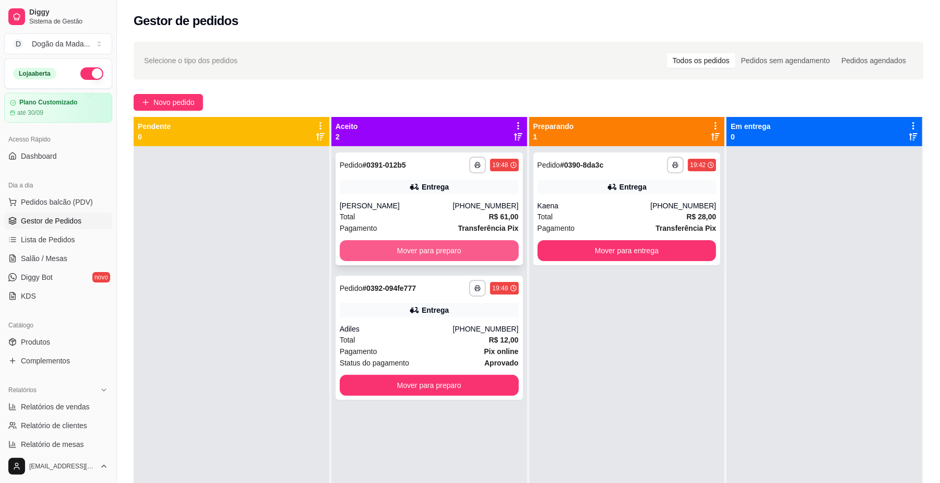
click at [424, 249] on button "Mover para preparo" at bounding box center [429, 250] width 179 height 21
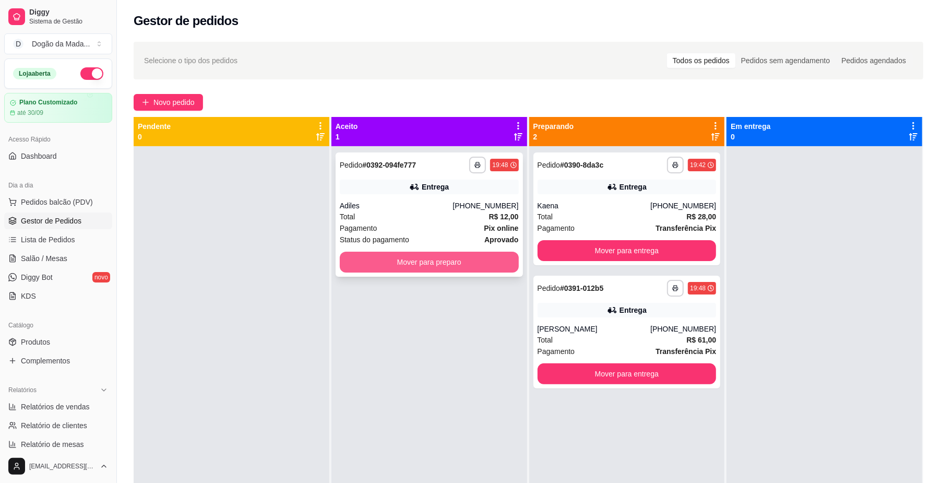
click at [457, 259] on button "Mover para preparo" at bounding box center [429, 262] width 179 height 21
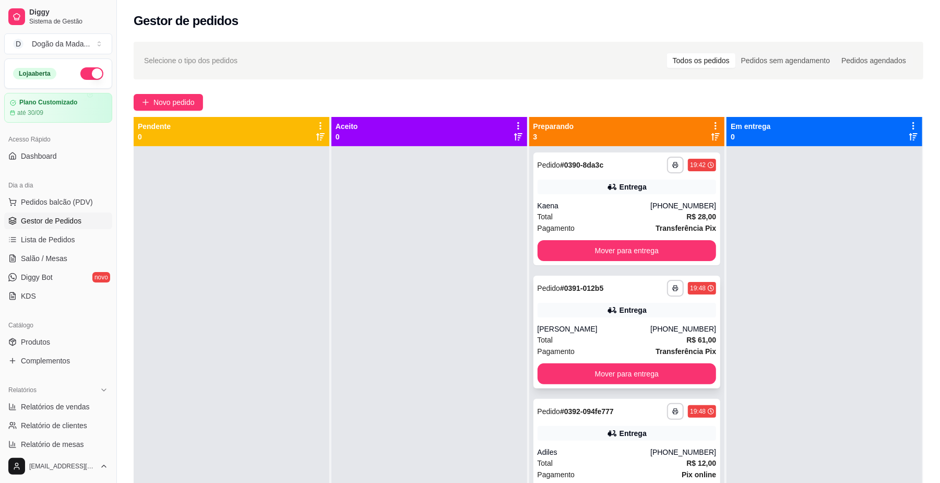
scroll to position [29, 0]
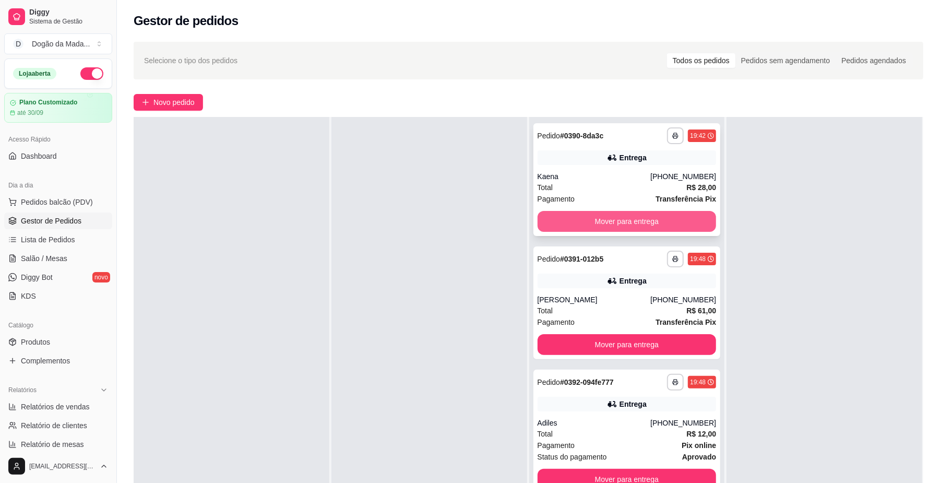
click at [602, 216] on button "Mover para entrega" at bounding box center [627, 221] width 179 height 21
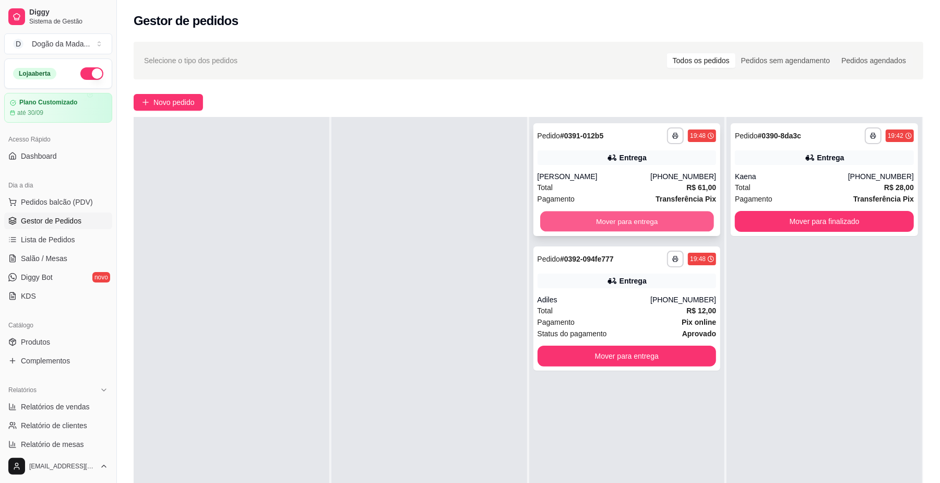
click at [631, 219] on button "Mover para entrega" at bounding box center [626, 221] width 173 height 20
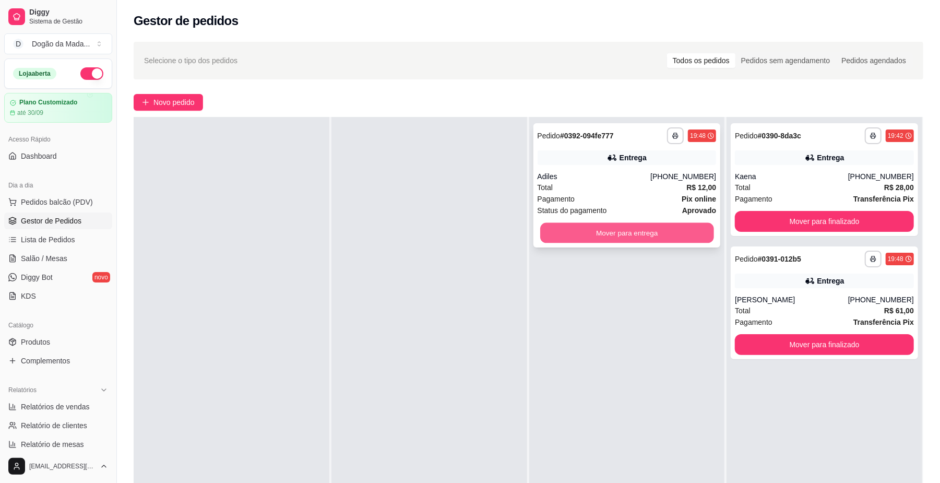
click at [612, 236] on button "Mover para entrega" at bounding box center [626, 233] width 173 height 20
